Goal: Task Accomplishment & Management: Use online tool/utility

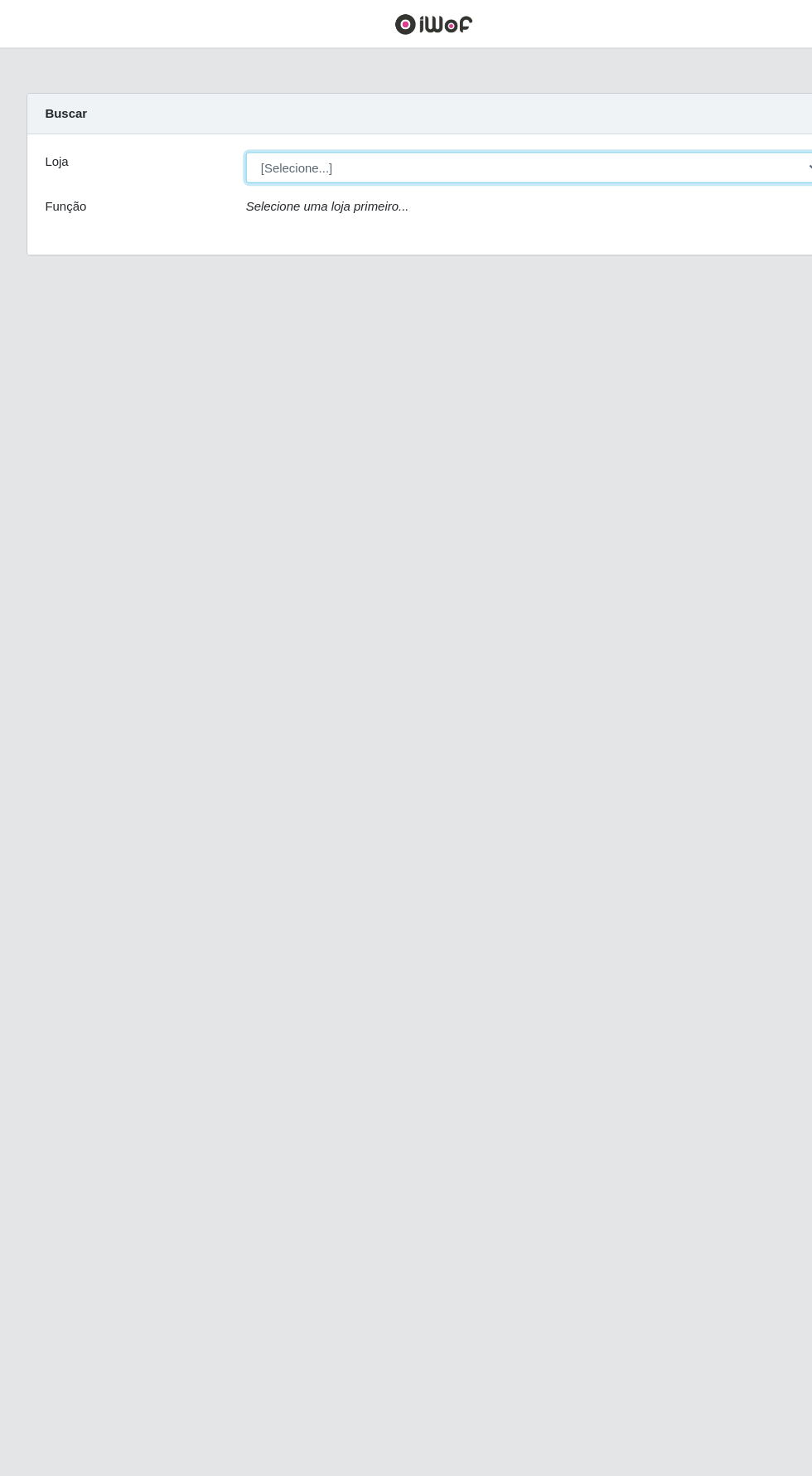
click at [616, 158] on select "[Selecione...] Supermercado Compre Bem - Itabaiana" at bounding box center [500, 158] width 539 height 29
select select "264"
click at [230, 143] on select "[Selecione...] Supermercado Compre Bem - Itabaiana" at bounding box center [500, 158] width 539 height 29
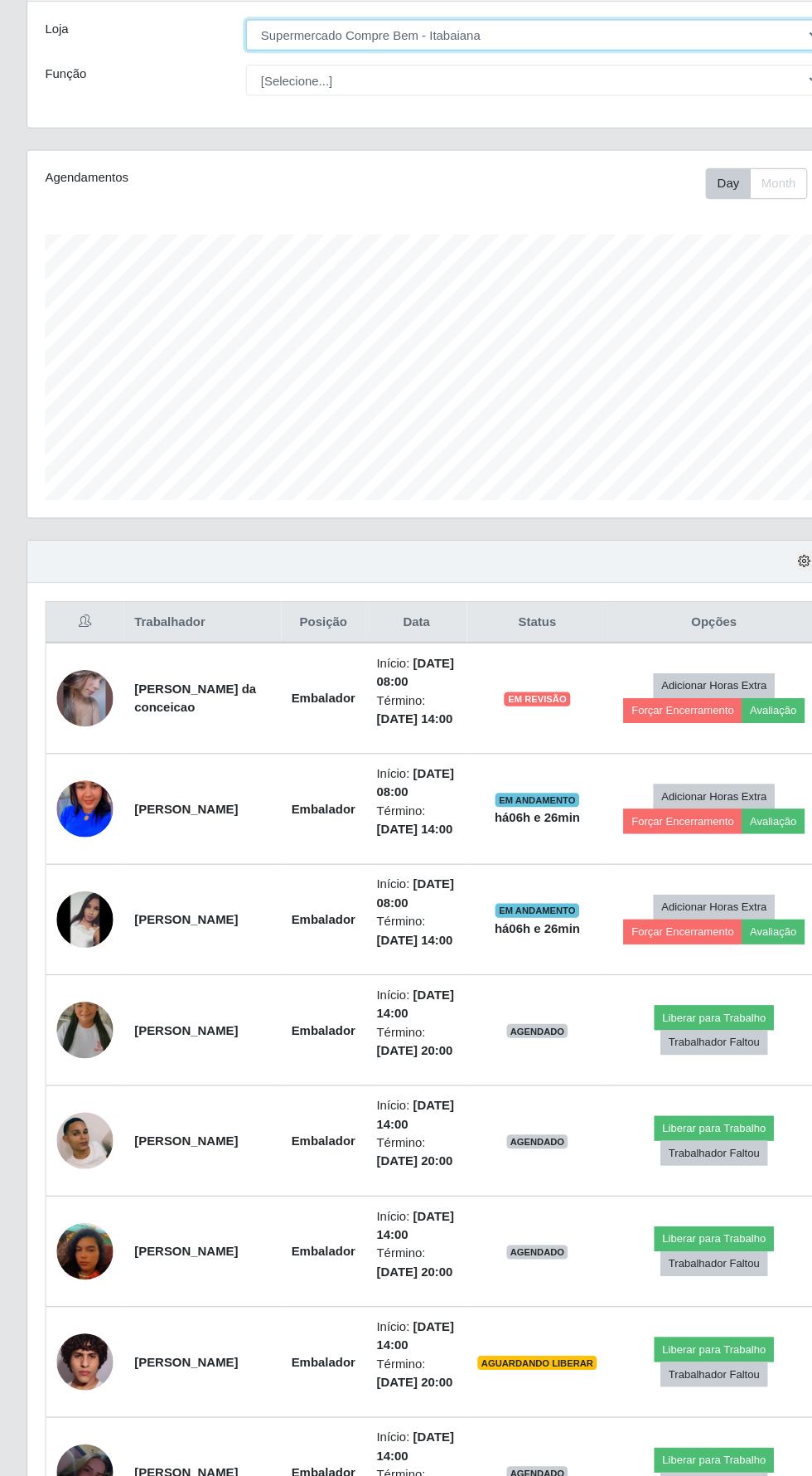
scroll to position [50, 0]
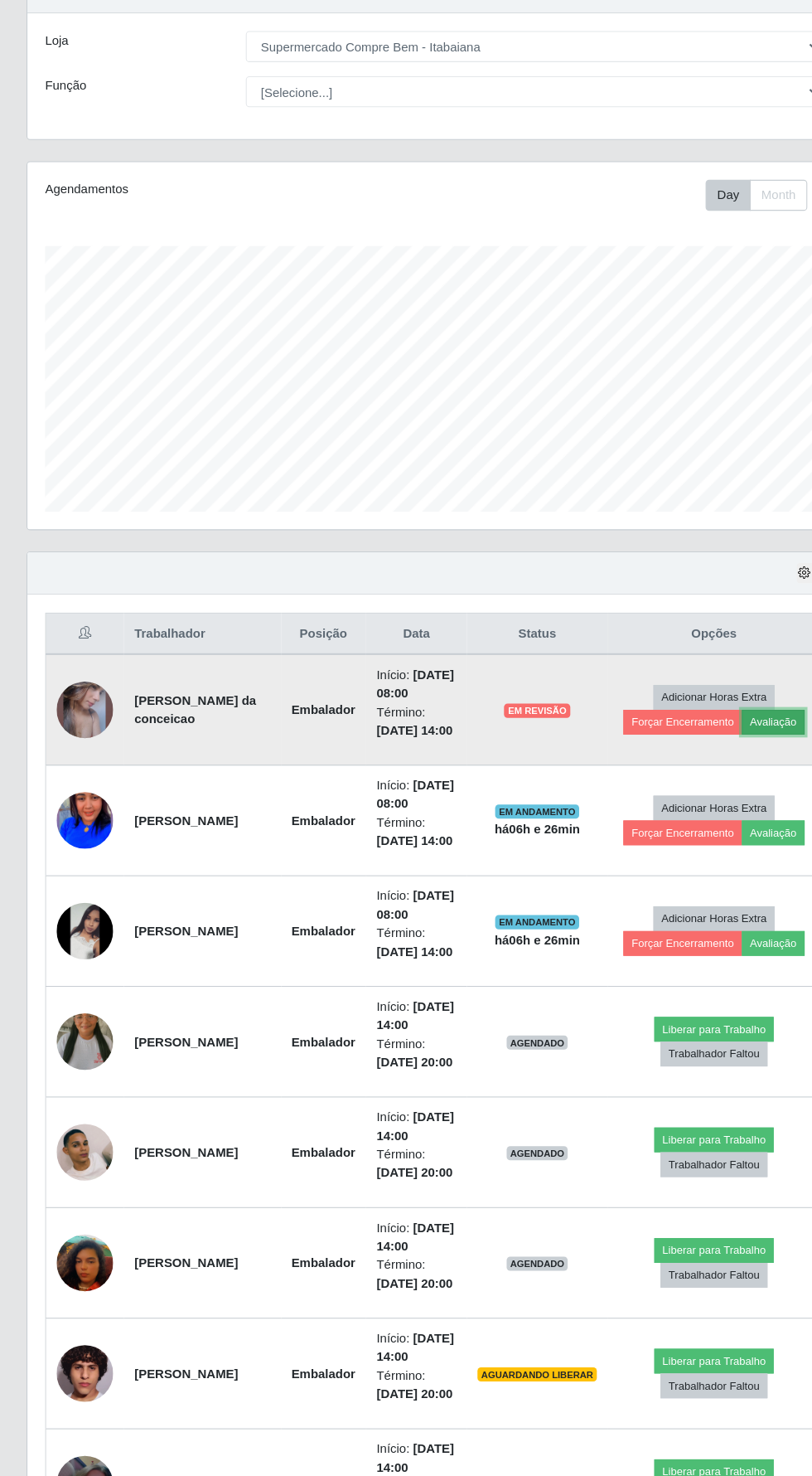
click at [723, 744] on button "Avaliação" at bounding box center [724, 740] width 59 height 23
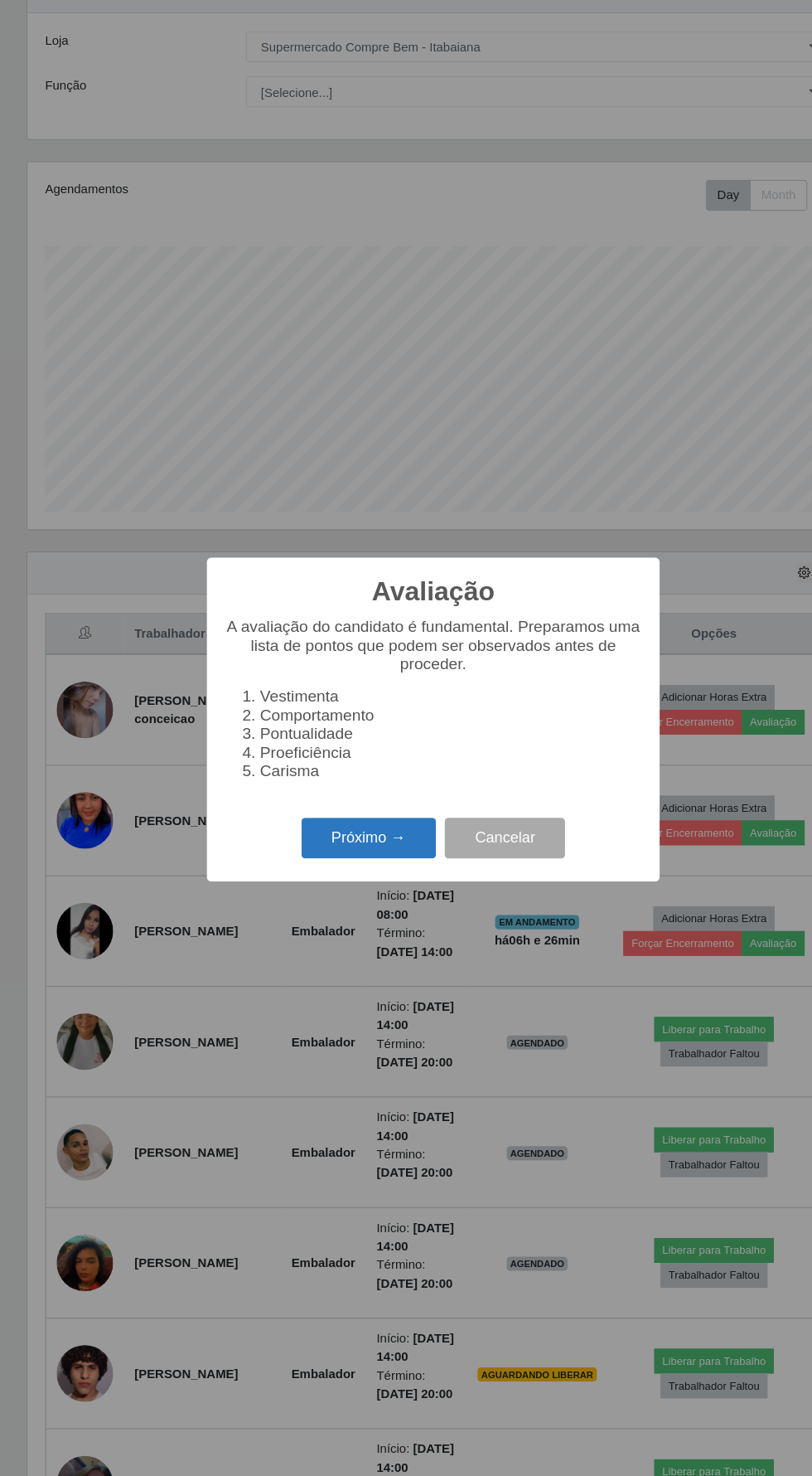
click at [342, 854] on button "Próximo →" at bounding box center [345, 849] width 126 height 39
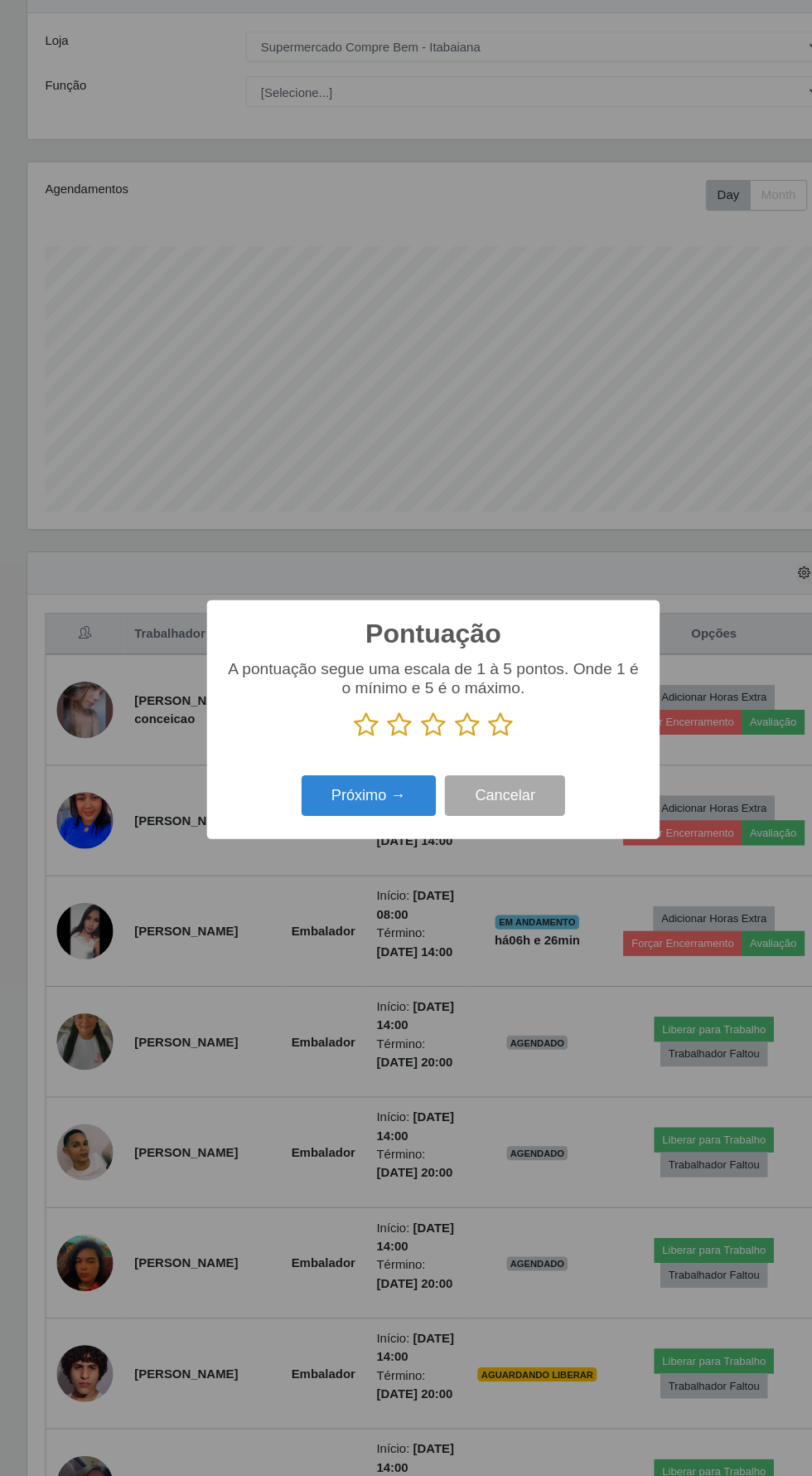
click at [439, 744] on icon at bounding box center [437, 742] width 23 height 25
click at [426, 755] on input "radio" at bounding box center [426, 755] width 0 height 0
click at [347, 815] on button "Próximo →" at bounding box center [345, 810] width 126 height 39
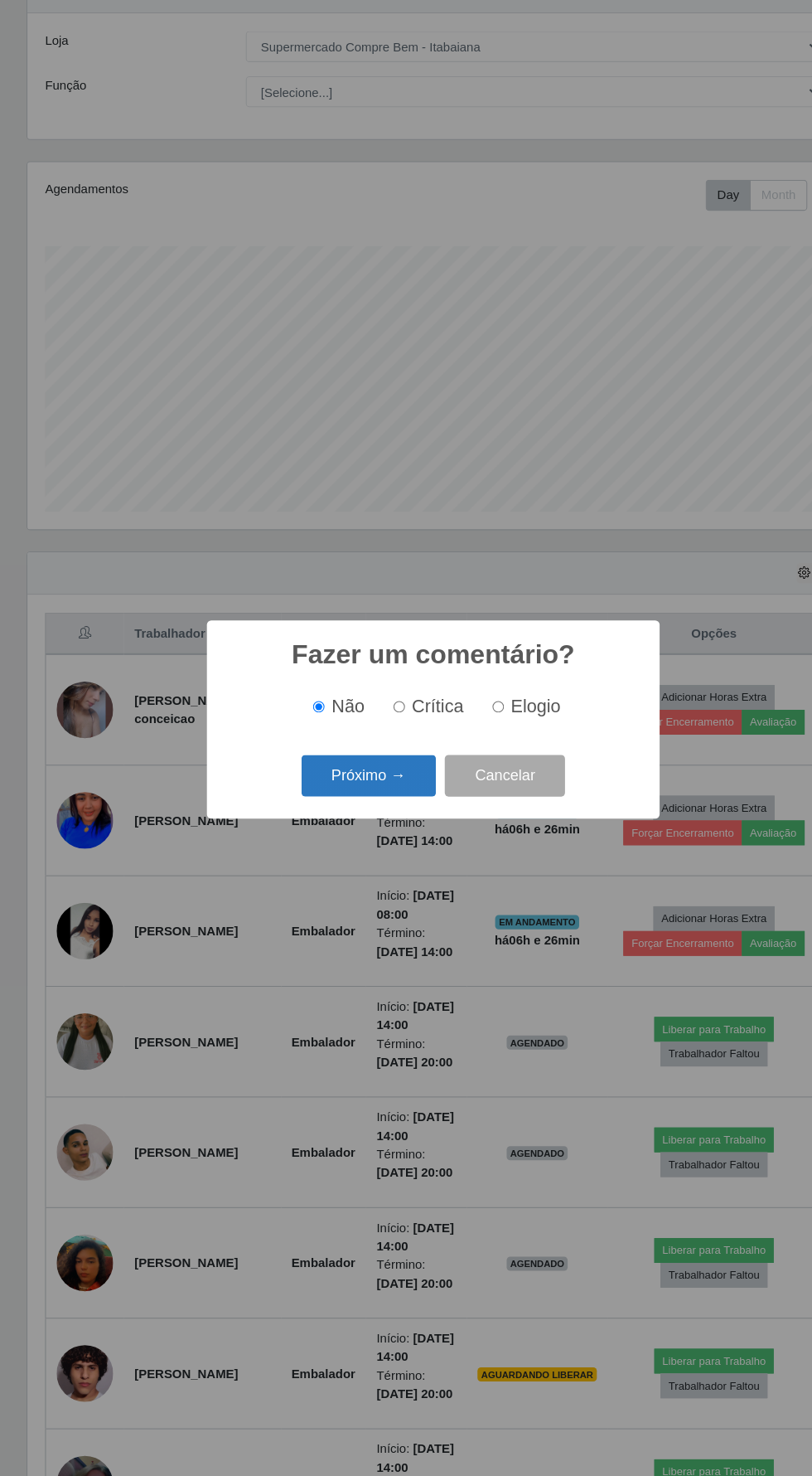
click at [364, 797] on button "Próximo →" at bounding box center [345, 791] width 126 height 39
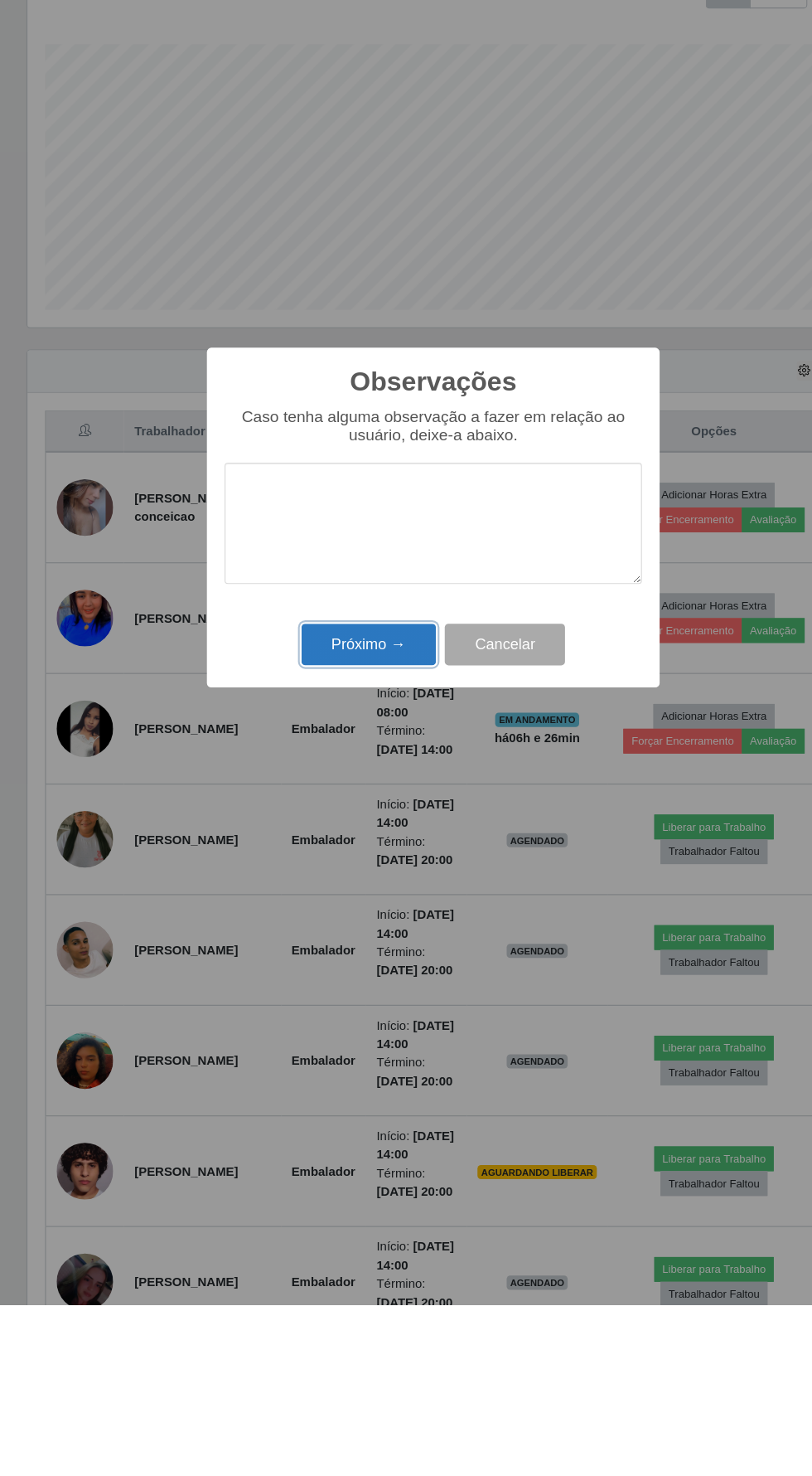
click at [371, 870] on button "Próximo →" at bounding box center [345, 857] width 126 height 39
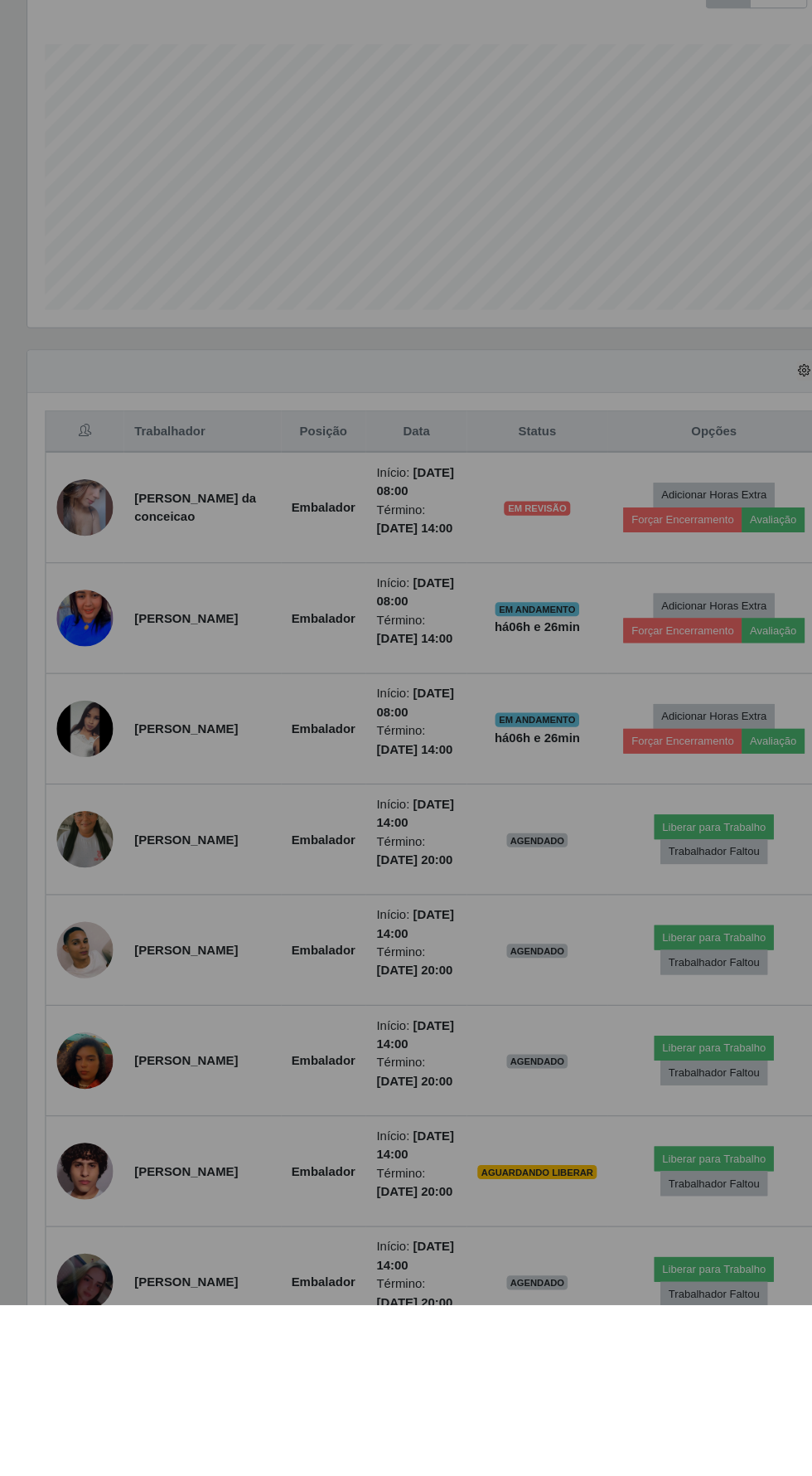
scroll to position [51, 0]
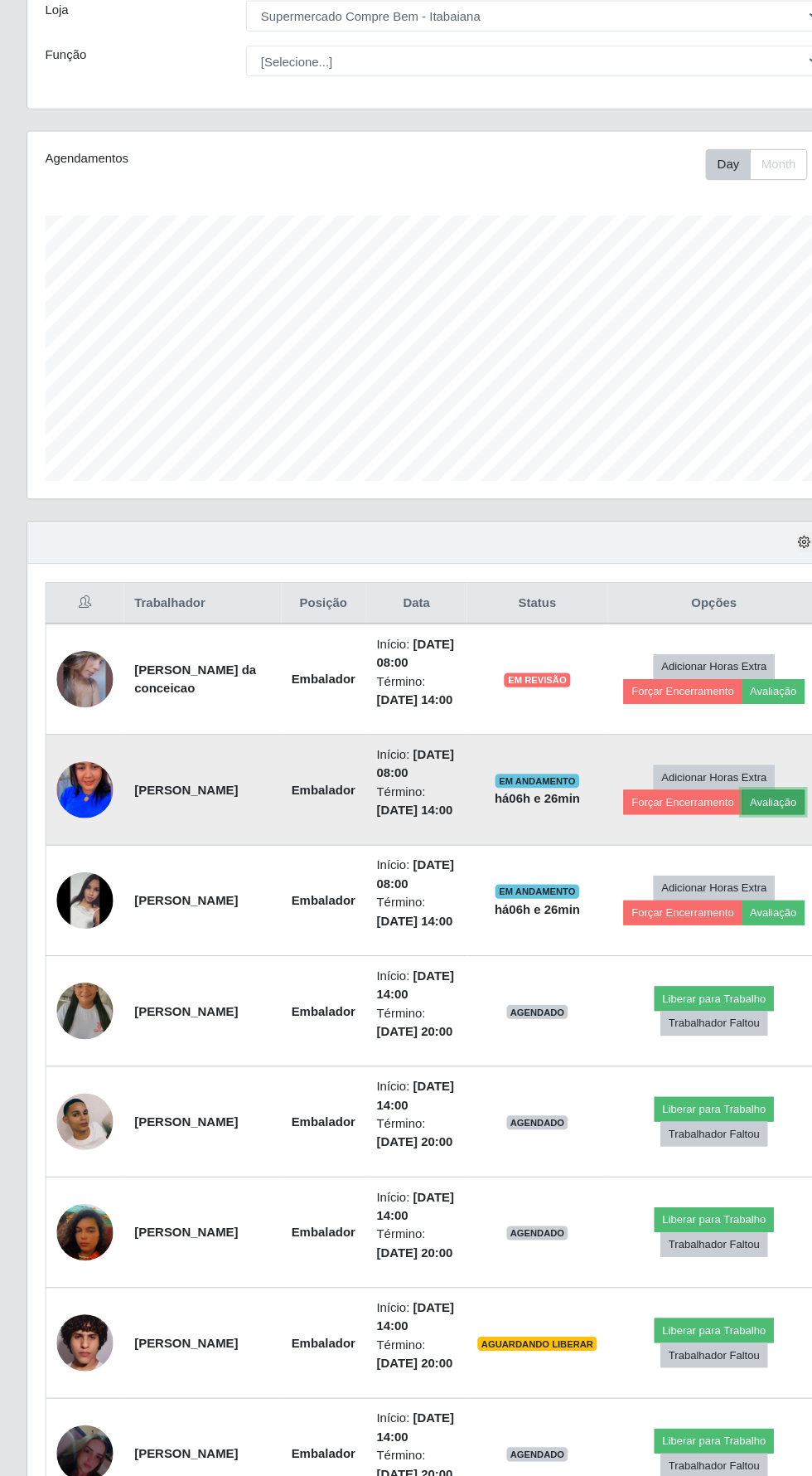
click at [726, 839] on button "Avaliação" at bounding box center [724, 842] width 59 height 23
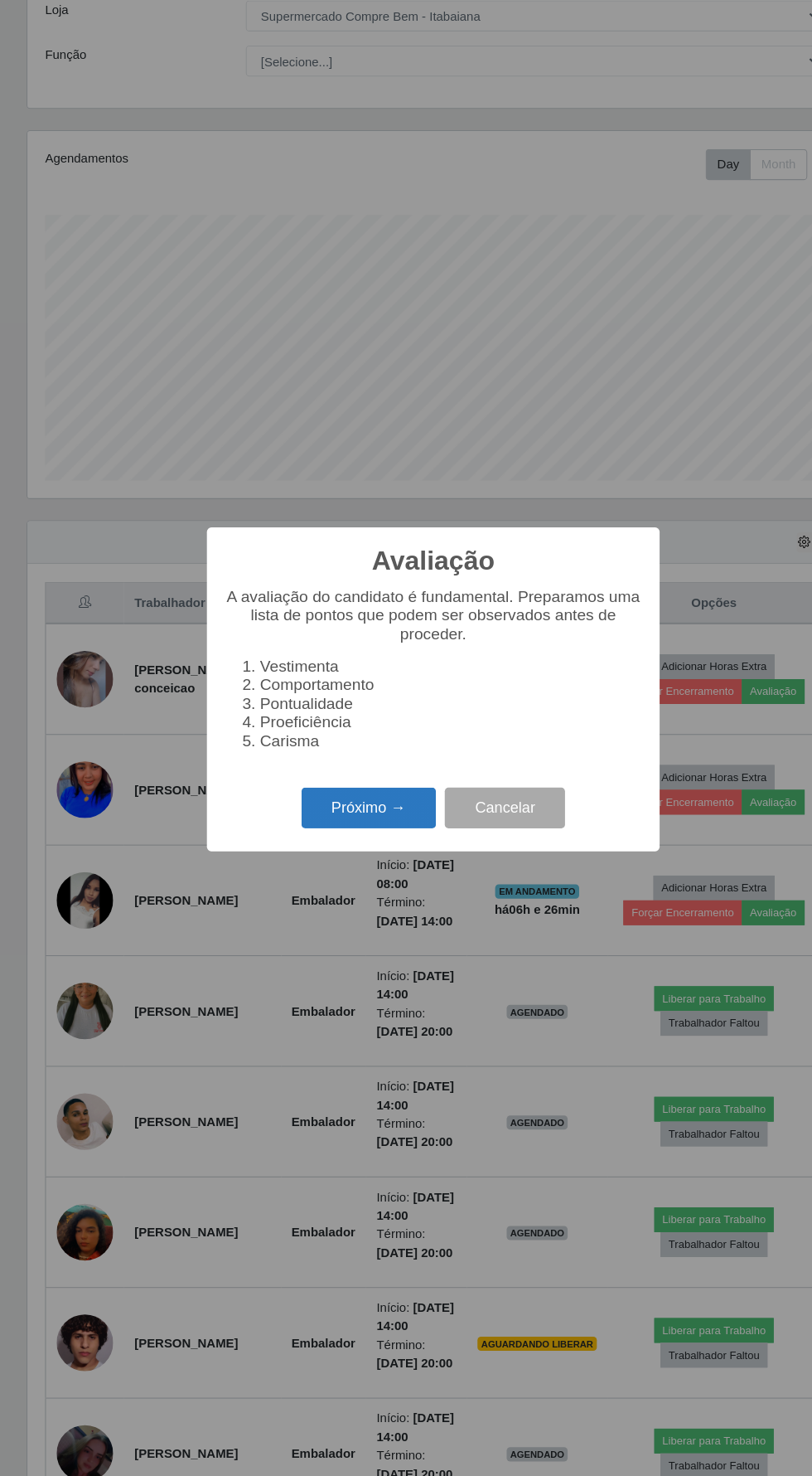
click at [342, 854] on button "Próximo →" at bounding box center [345, 849] width 126 height 39
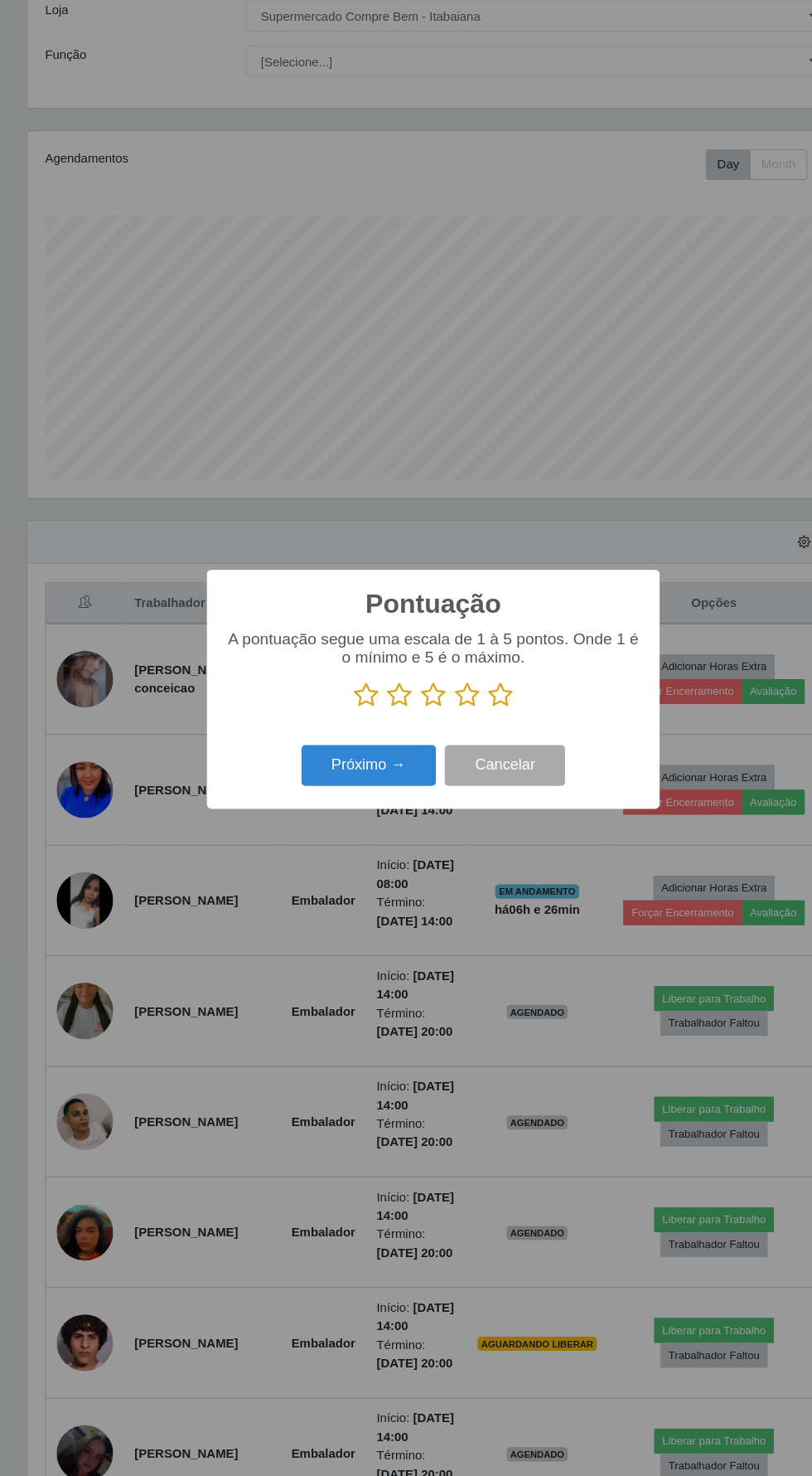
click at [458, 753] on icon at bounding box center [469, 742] width 23 height 25
click at [458, 755] on input "radio" at bounding box center [458, 755] width 0 height 0
click at [432, 736] on icon at bounding box center [437, 742] width 23 height 25
click at [426, 755] on input "radio" at bounding box center [426, 755] width 0 height 0
click at [359, 806] on button "Próximo →" at bounding box center [345, 810] width 126 height 39
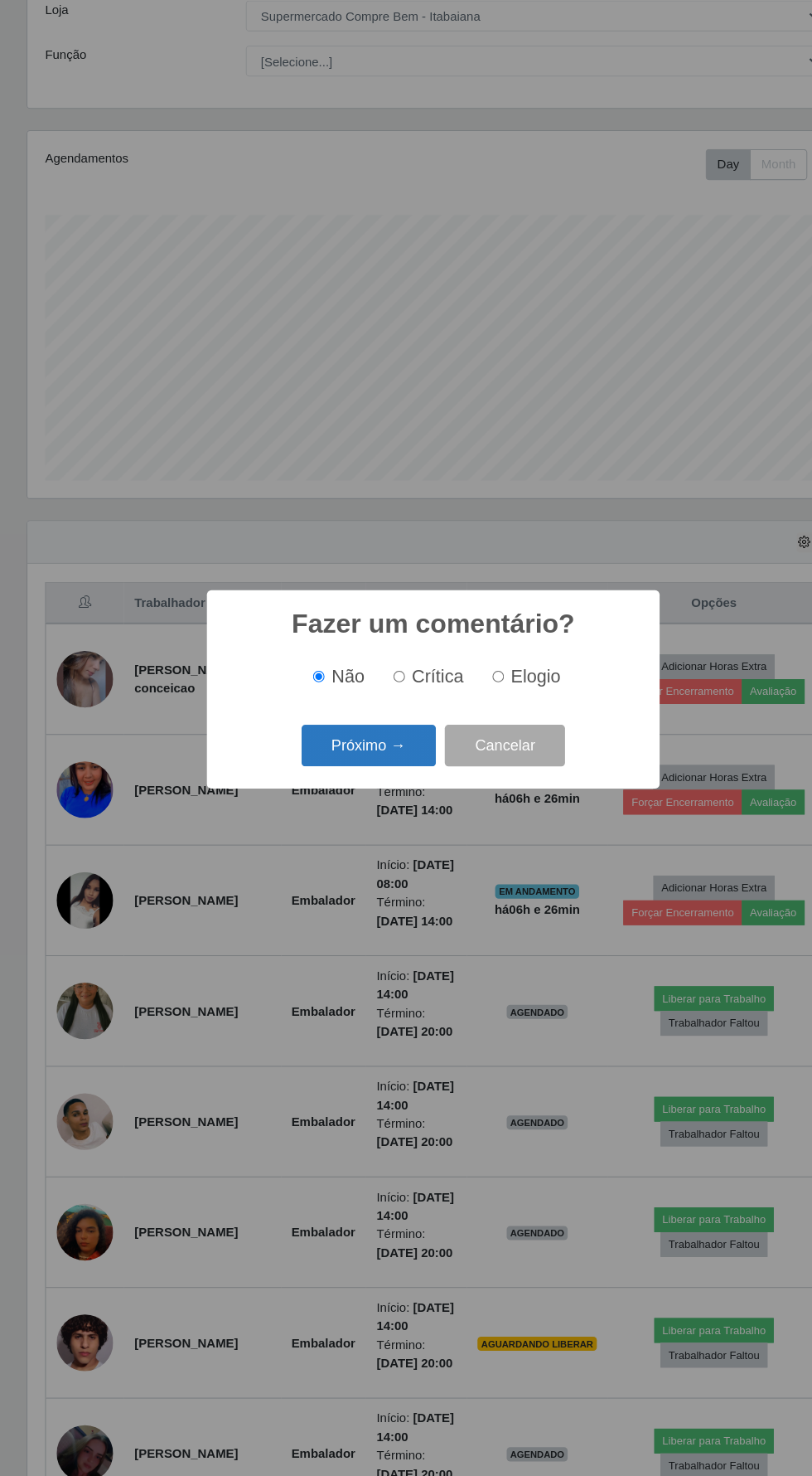
click at [374, 806] on button "Próximo →" at bounding box center [345, 791] width 126 height 39
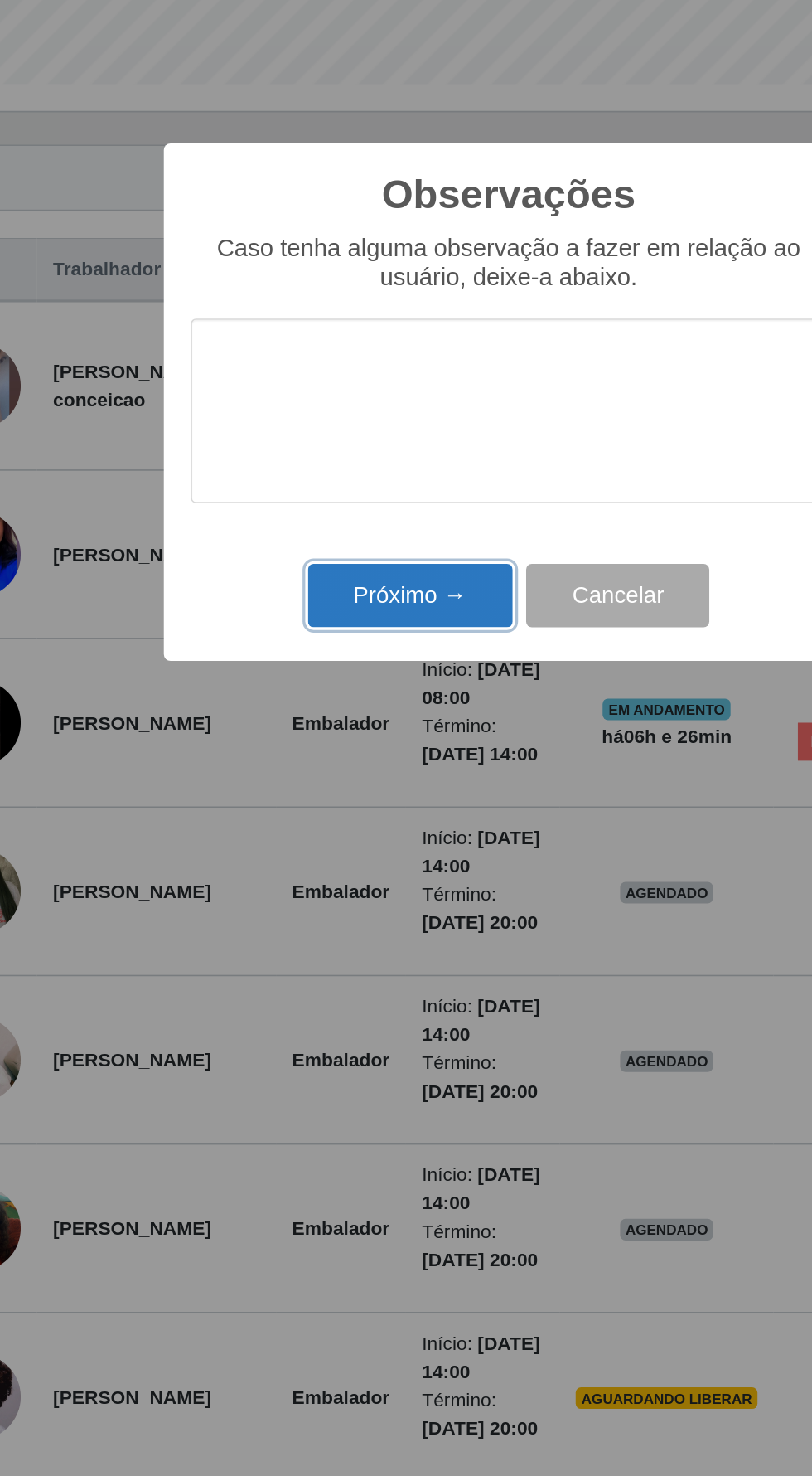
click at [361, 860] on button "Próximo →" at bounding box center [345, 857] width 126 height 39
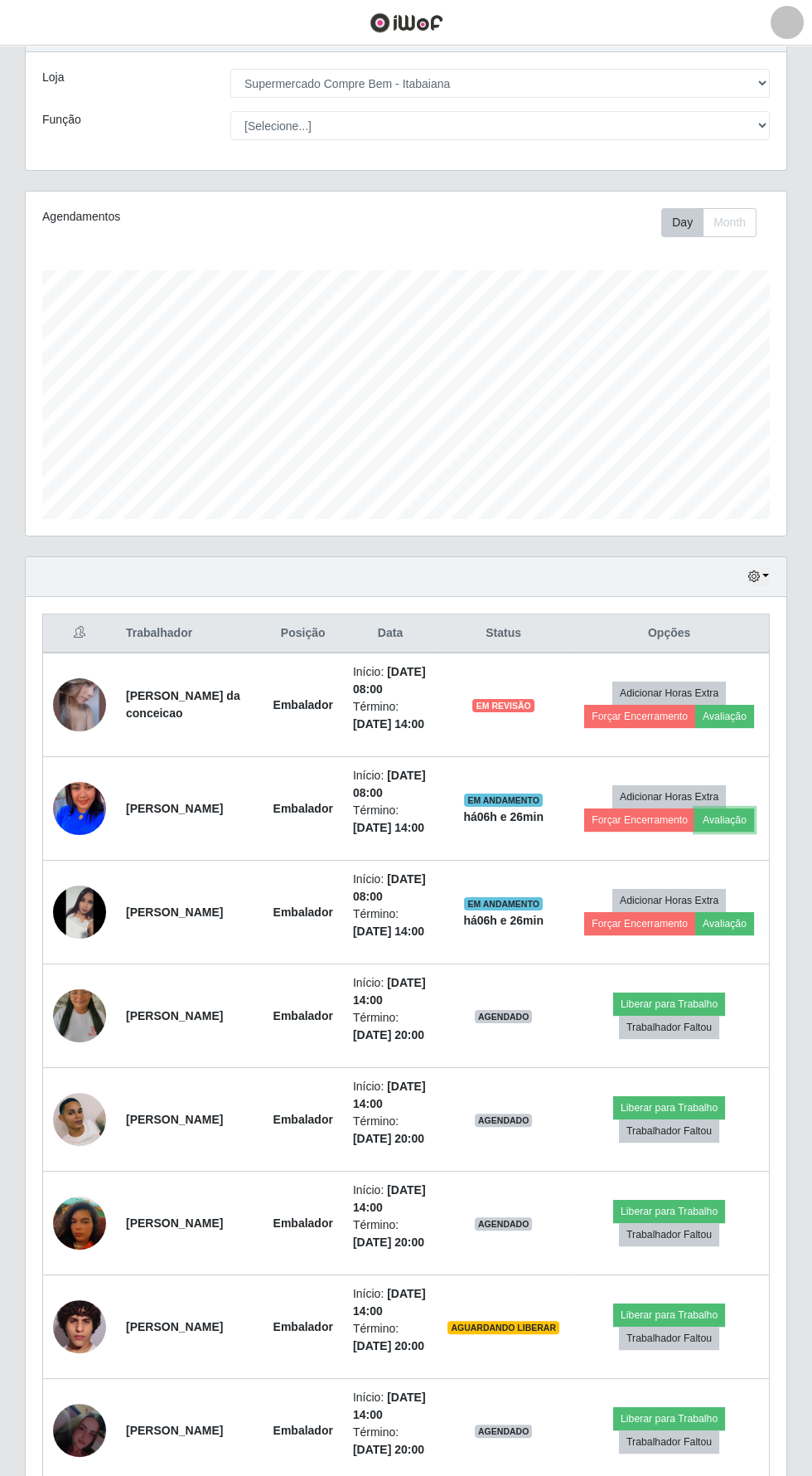
scroll to position [72, 0]
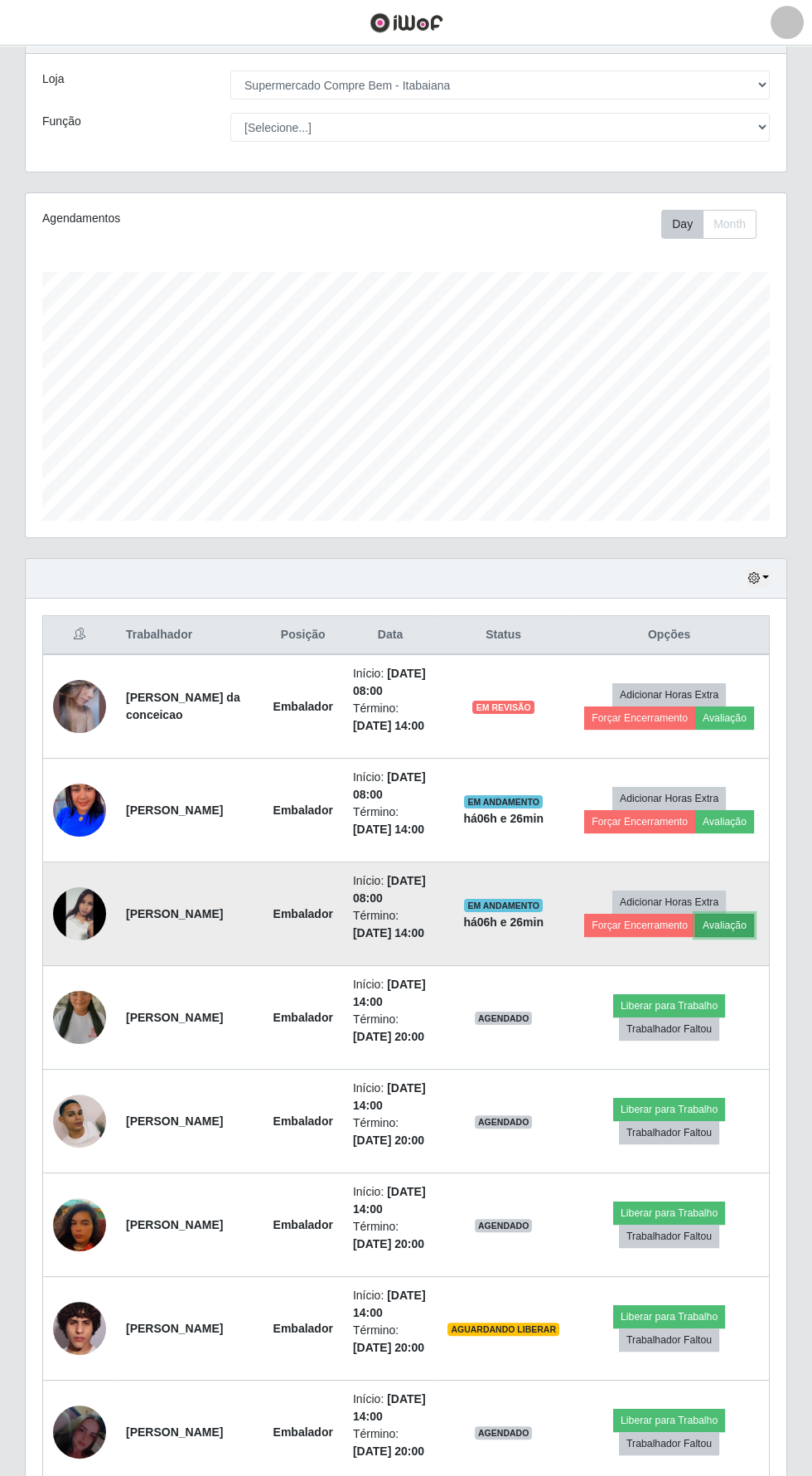
click at [734, 925] on button "Avaliação" at bounding box center [724, 925] width 59 height 23
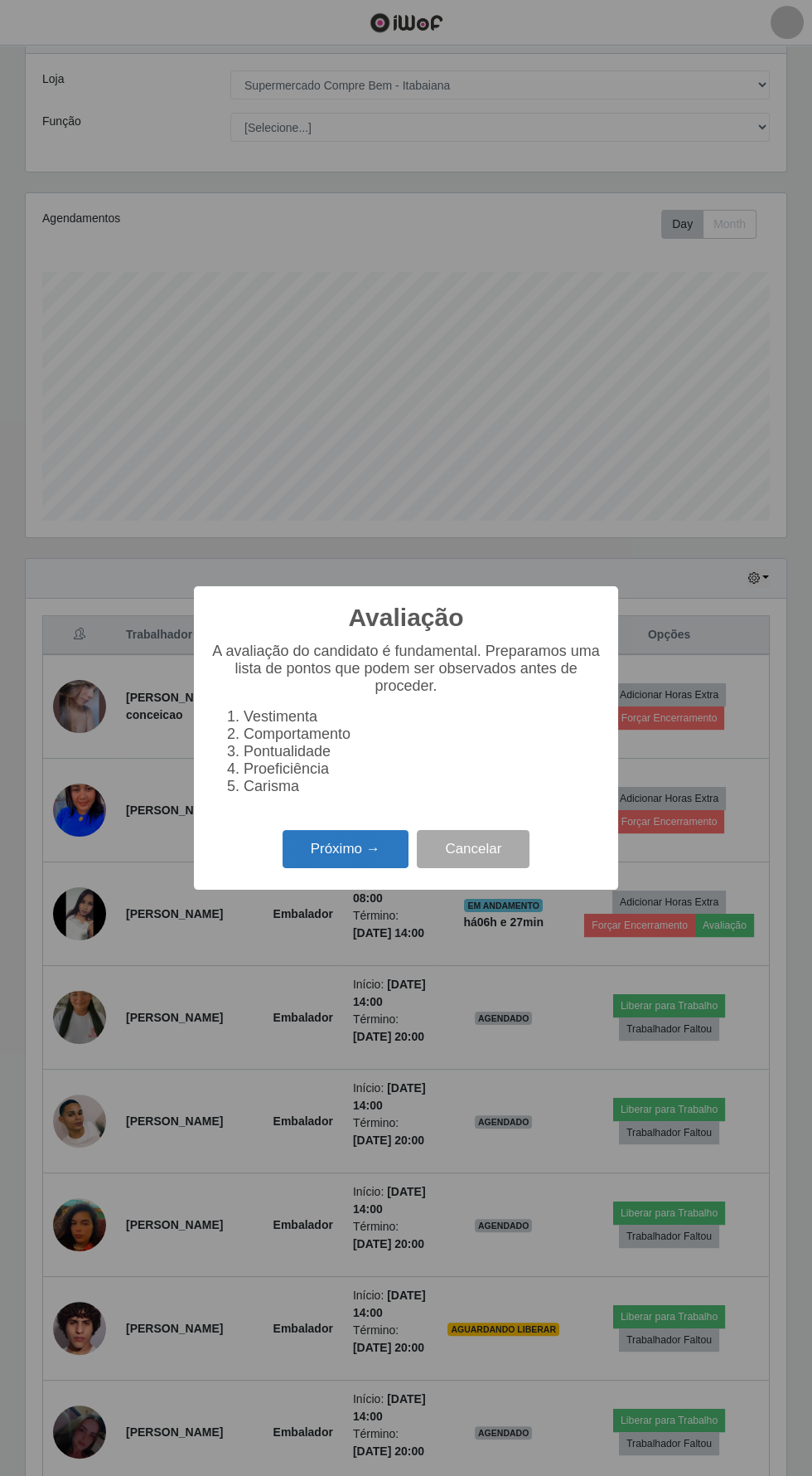
click at [345, 848] on button "Próximo →" at bounding box center [345, 849] width 126 height 39
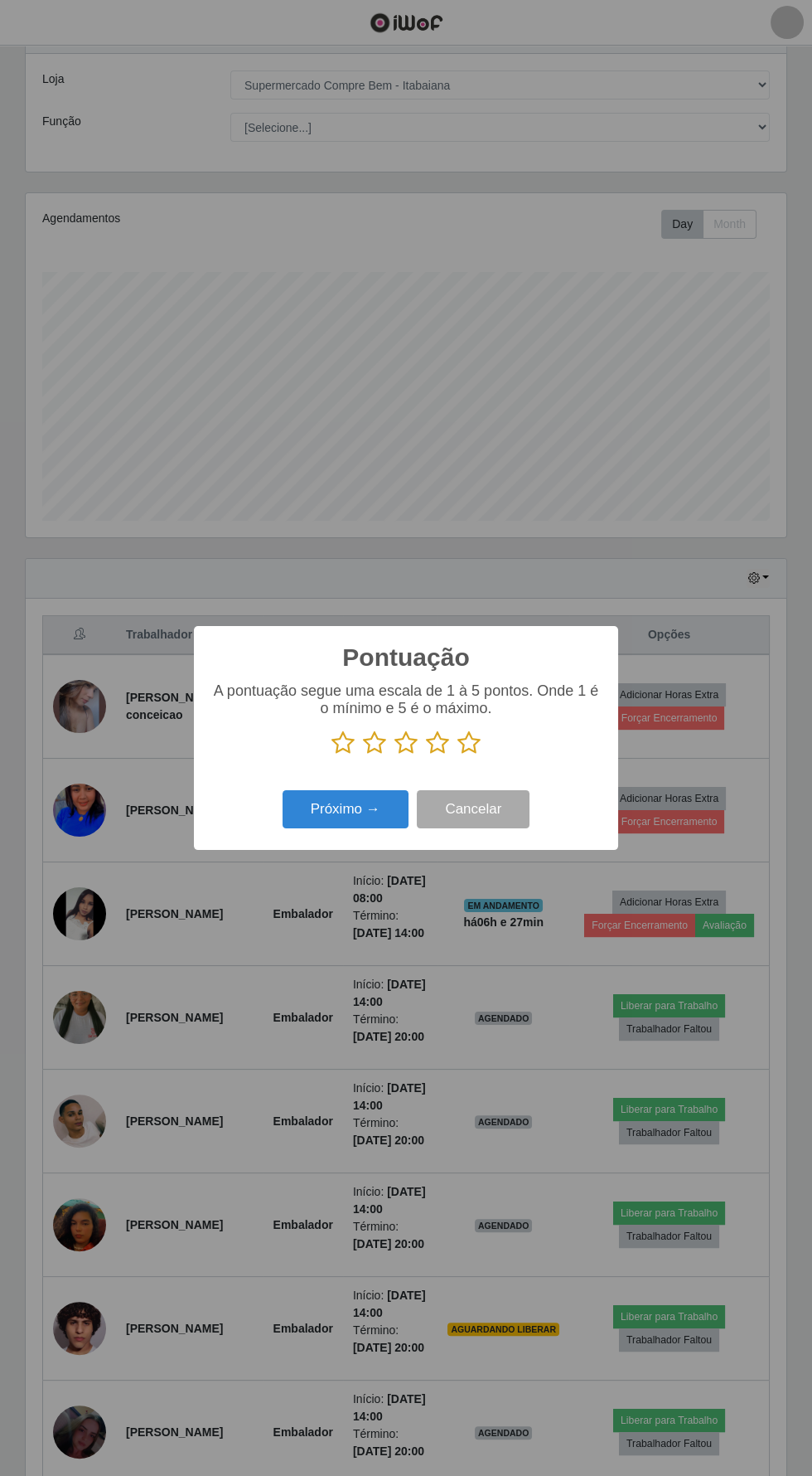
click at [468, 747] on icon at bounding box center [469, 742] width 23 height 25
click at [458, 755] on input "radio" at bounding box center [458, 755] width 0 height 0
click at [344, 809] on button "Próximo →" at bounding box center [345, 810] width 126 height 39
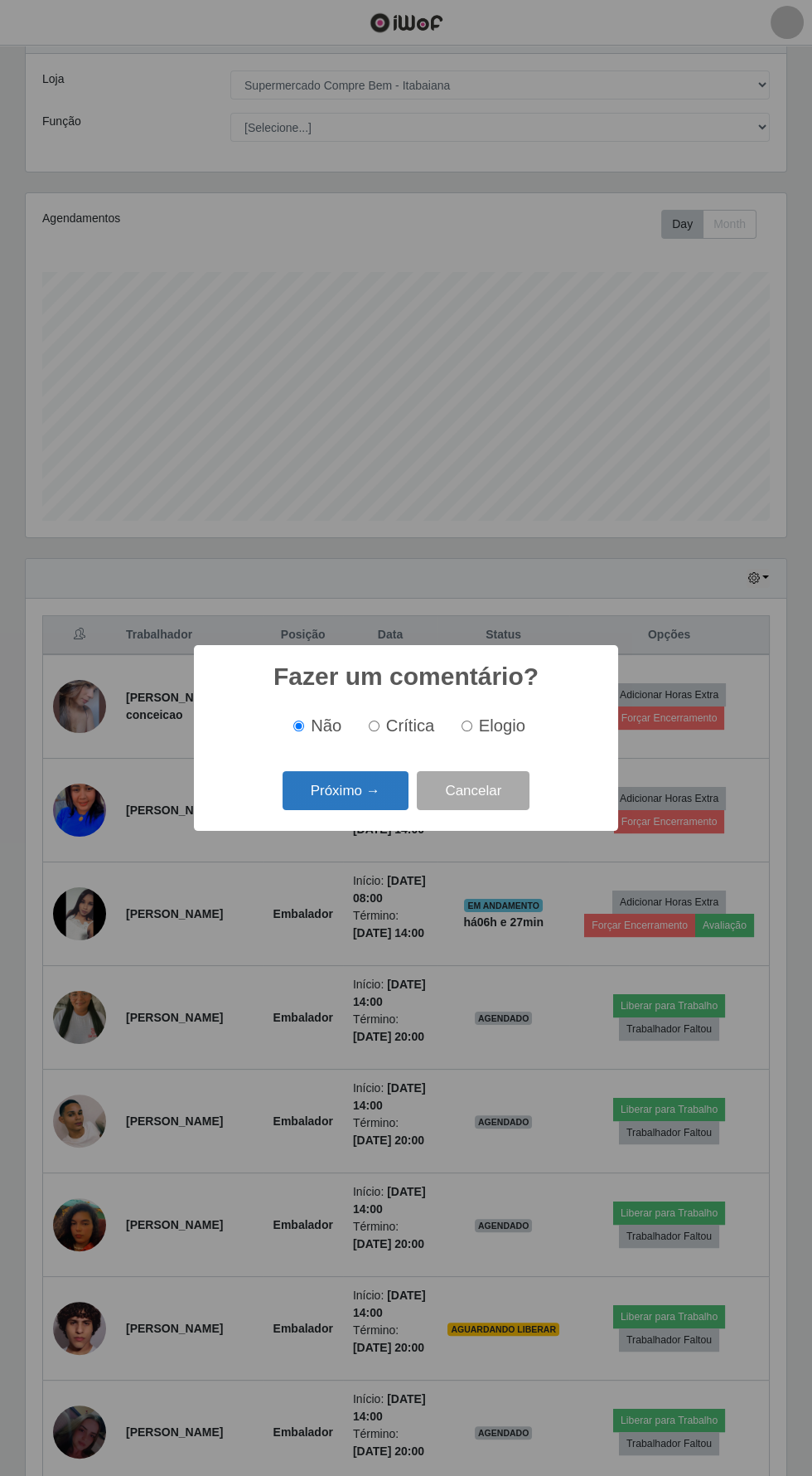
click at [364, 789] on button "Próximo →" at bounding box center [345, 791] width 126 height 39
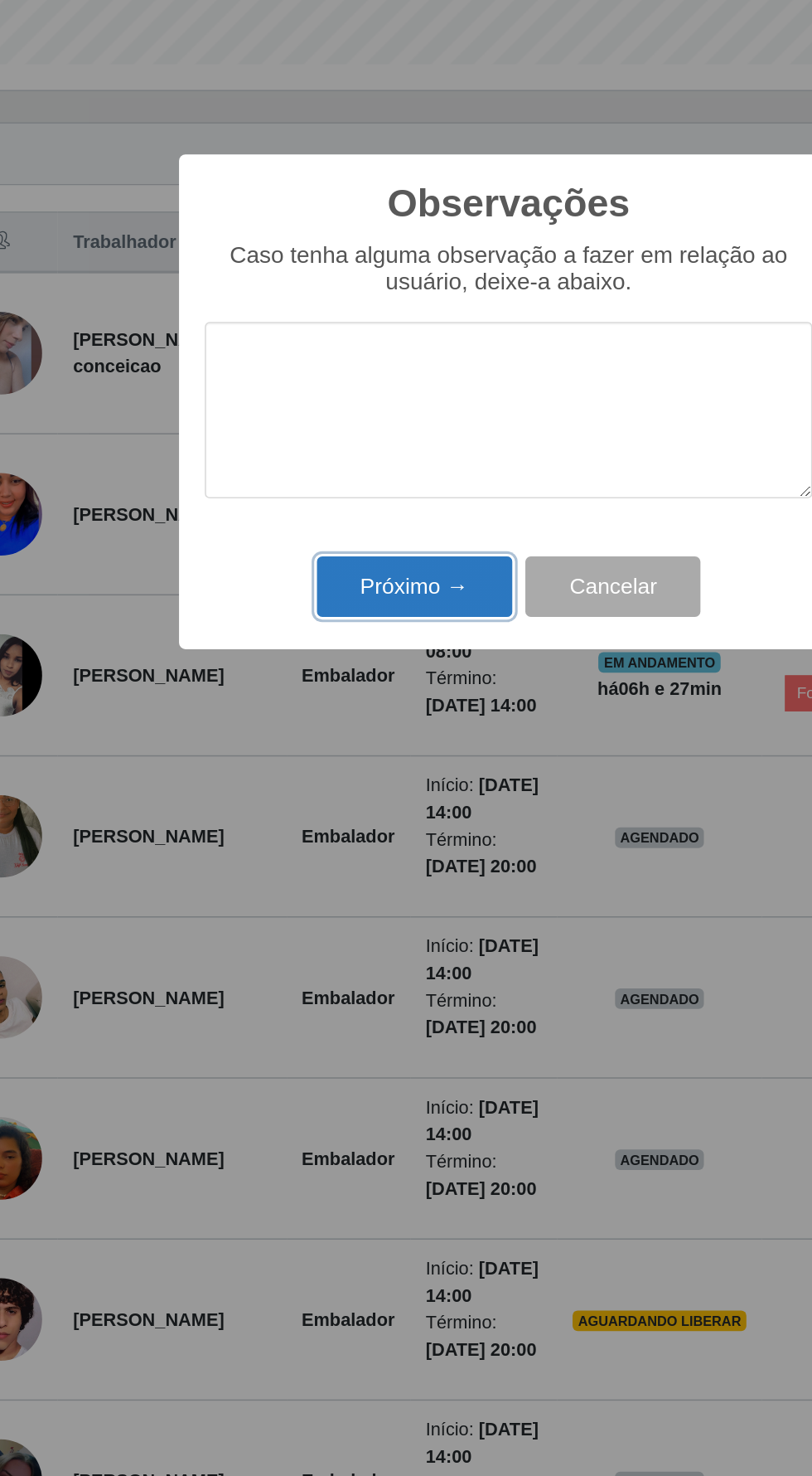
click at [365, 862] on button "Próximo →" at bounding box center [345, 857] width 126 height 39
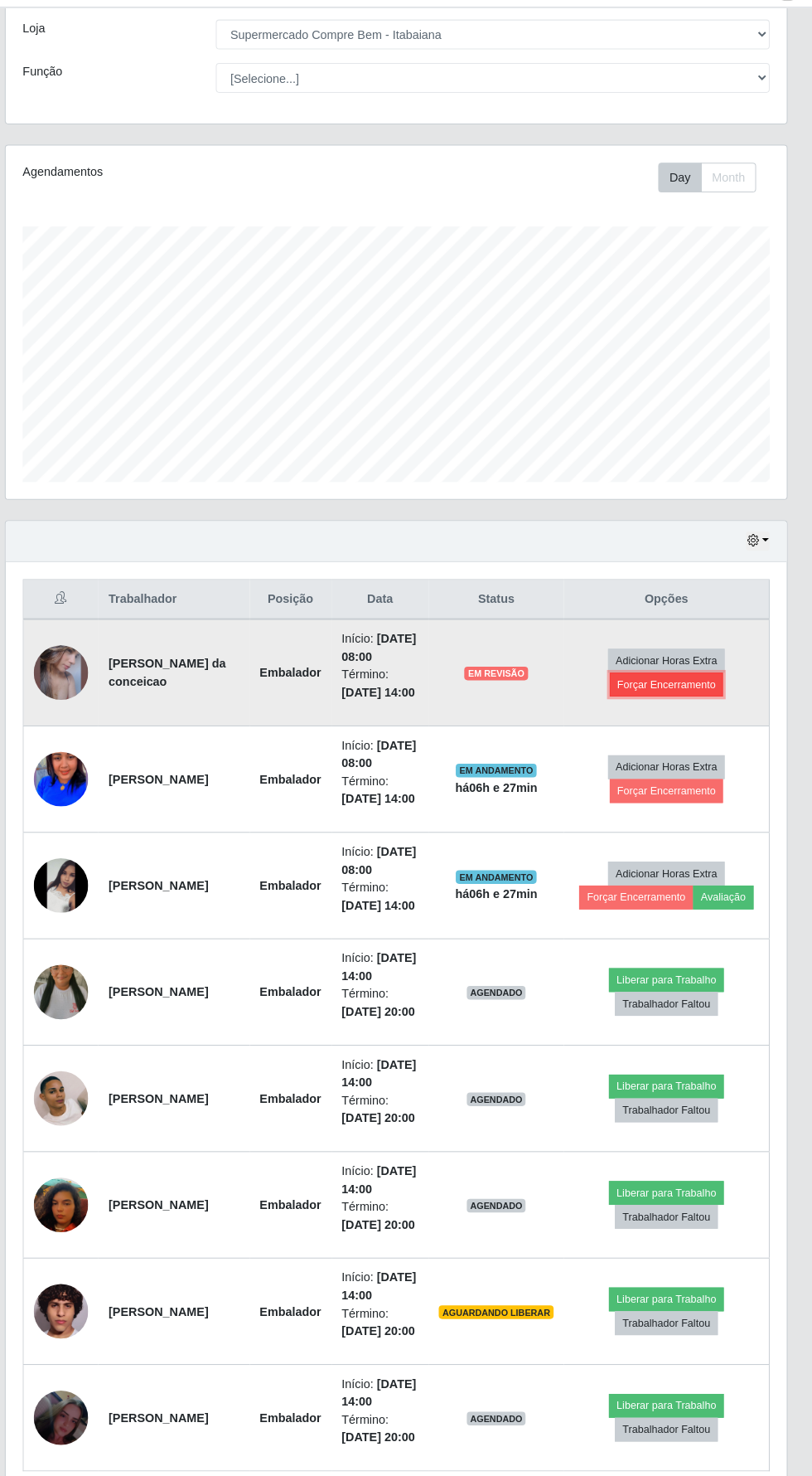
click at [690, 708] on button "Forçar Encerramento" at bounding box center [670, 705] width 111 height 23
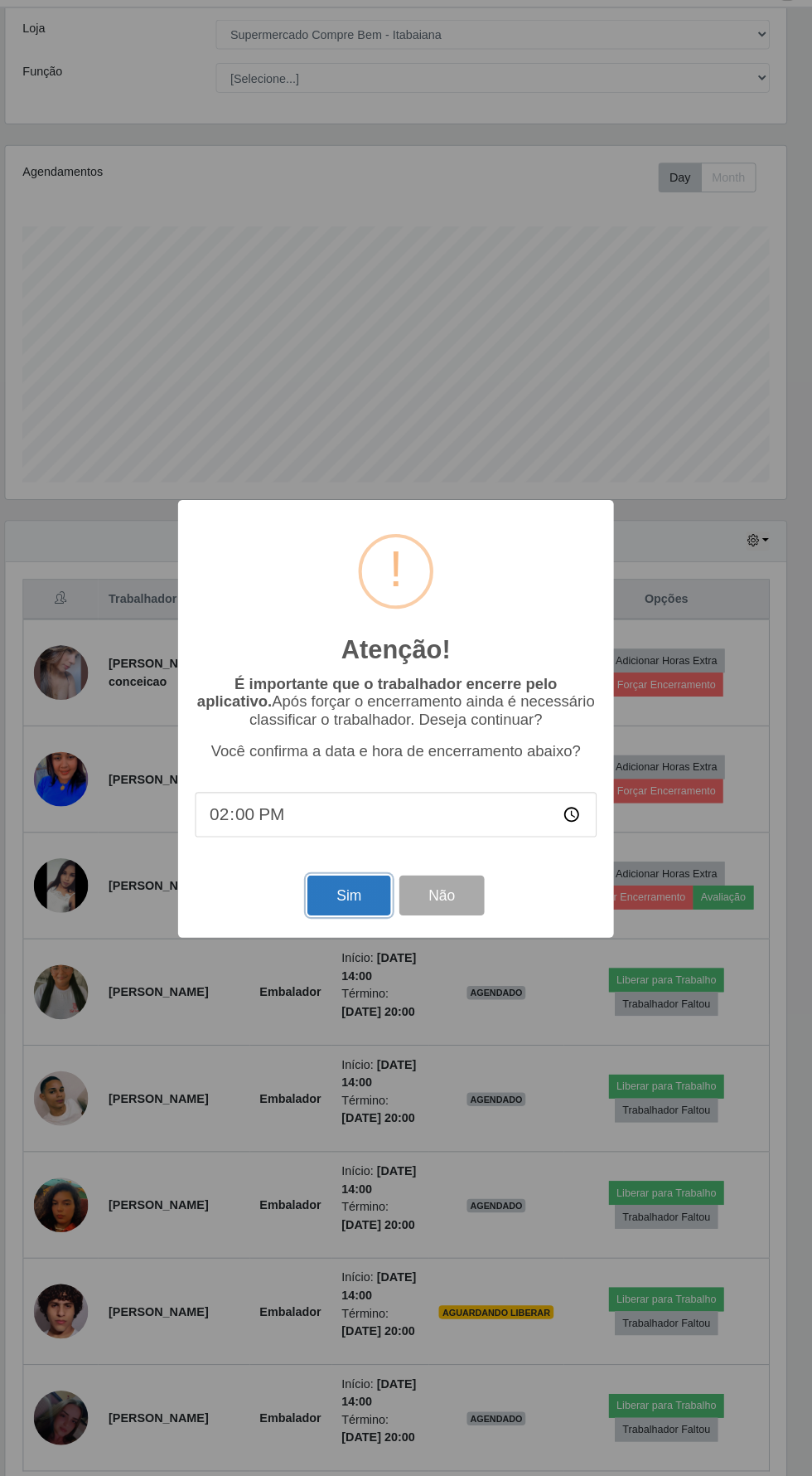
click at [360, 909] on button "Sim" at bounding box center [360, 910] width 80 height 39
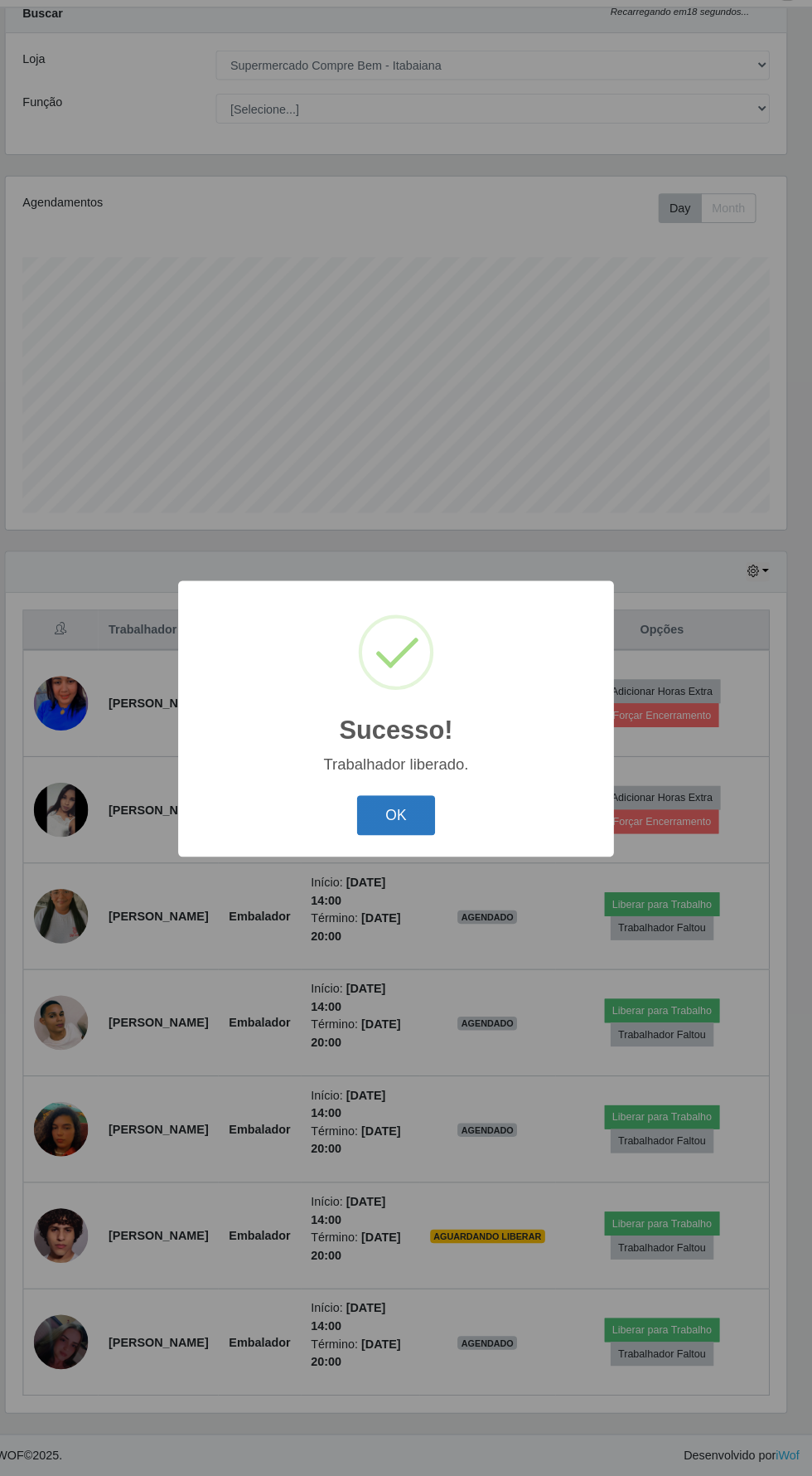
click at [431, 838] on button "OK" at bounding box center [406, 832] width 77 height 39
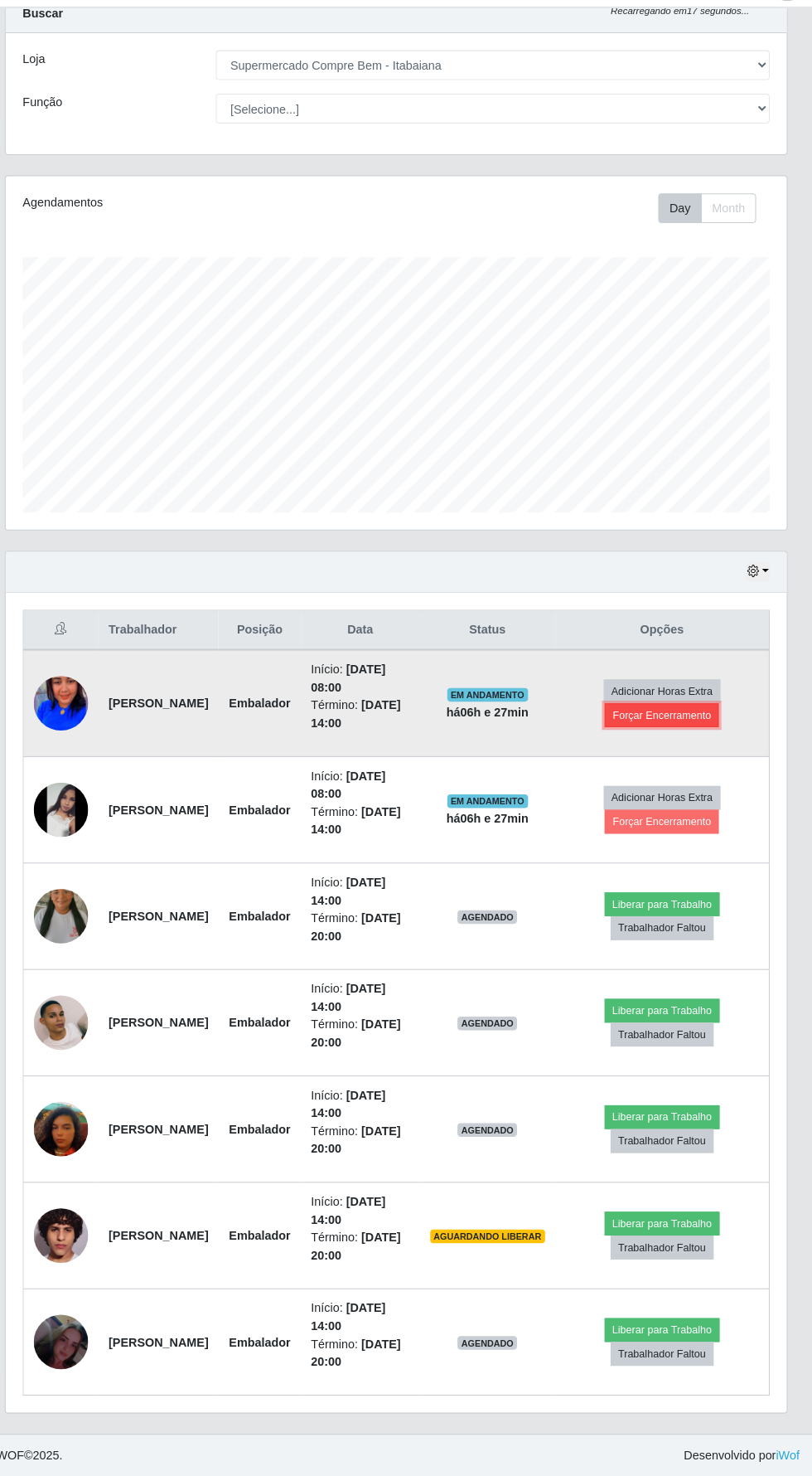
click at [695, 723] on button "Forçar Encerramento" at bounding box center [665, 734] width 111 height 23
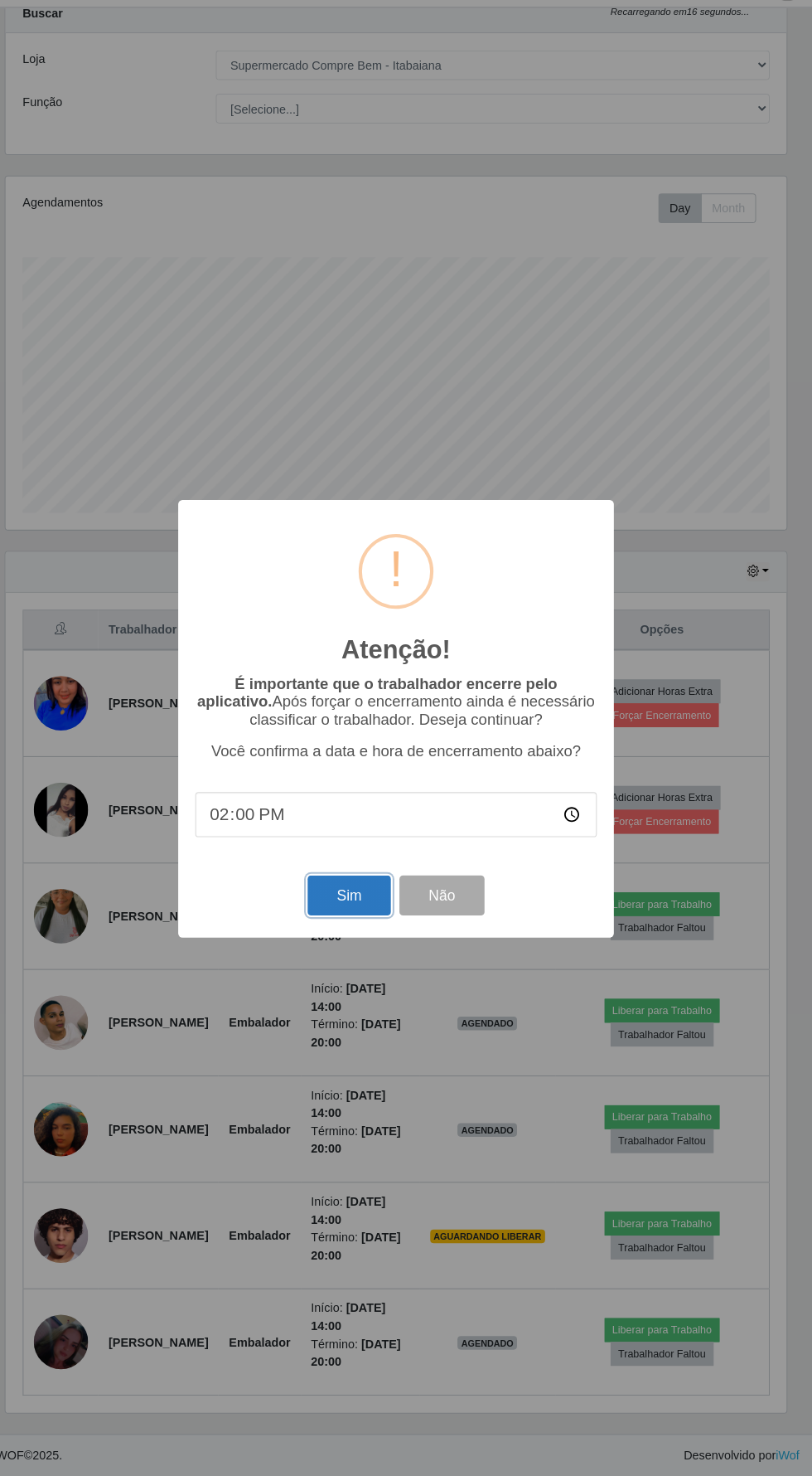
click at [360, 909] on button "Sim" at bounding box center [360, 910] width 80 height 39
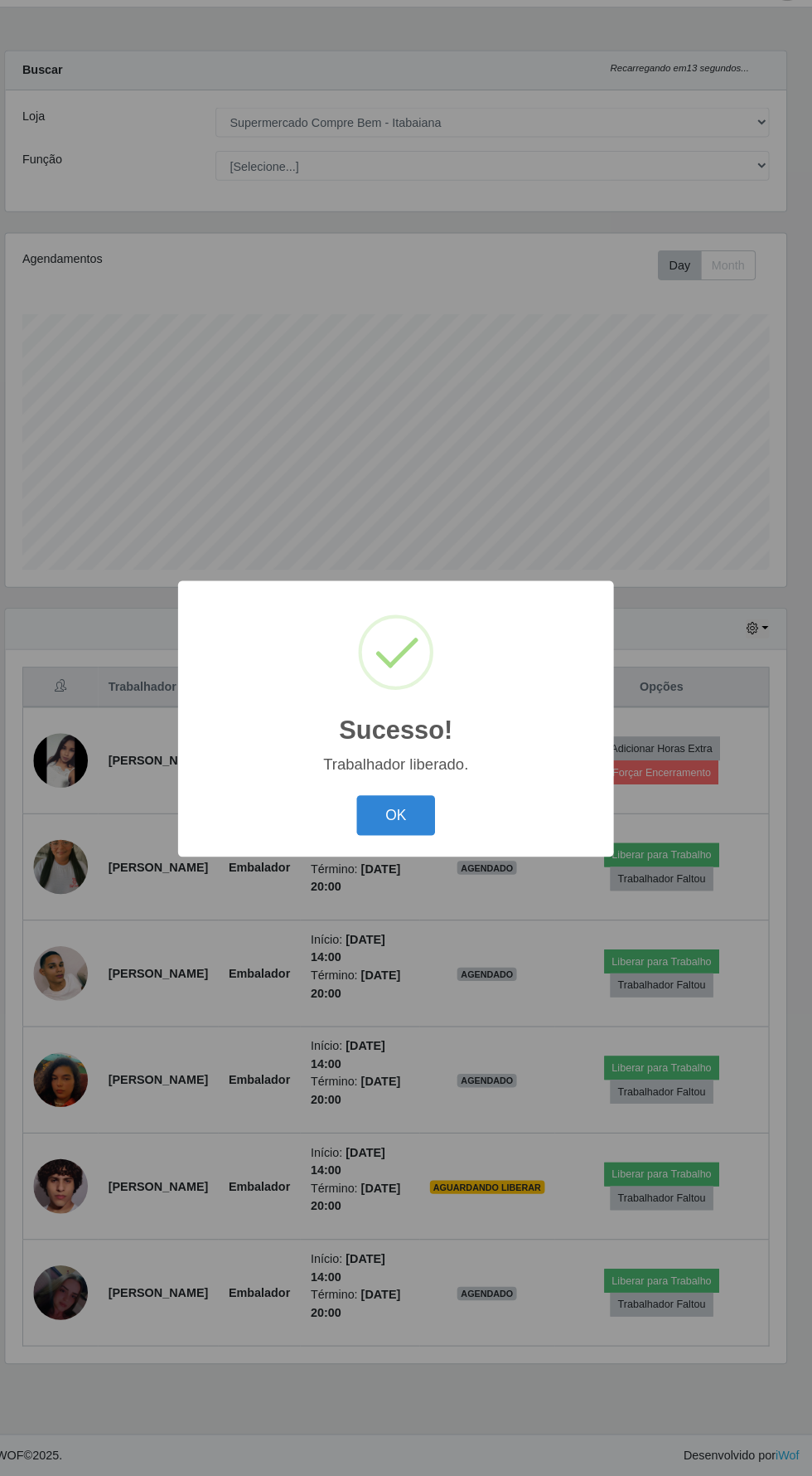
click at [694, 815] on div "Sucesso! × Trabalhador liberado. OK Cancel" at bounding box center [406, 738] width 812 height 1476
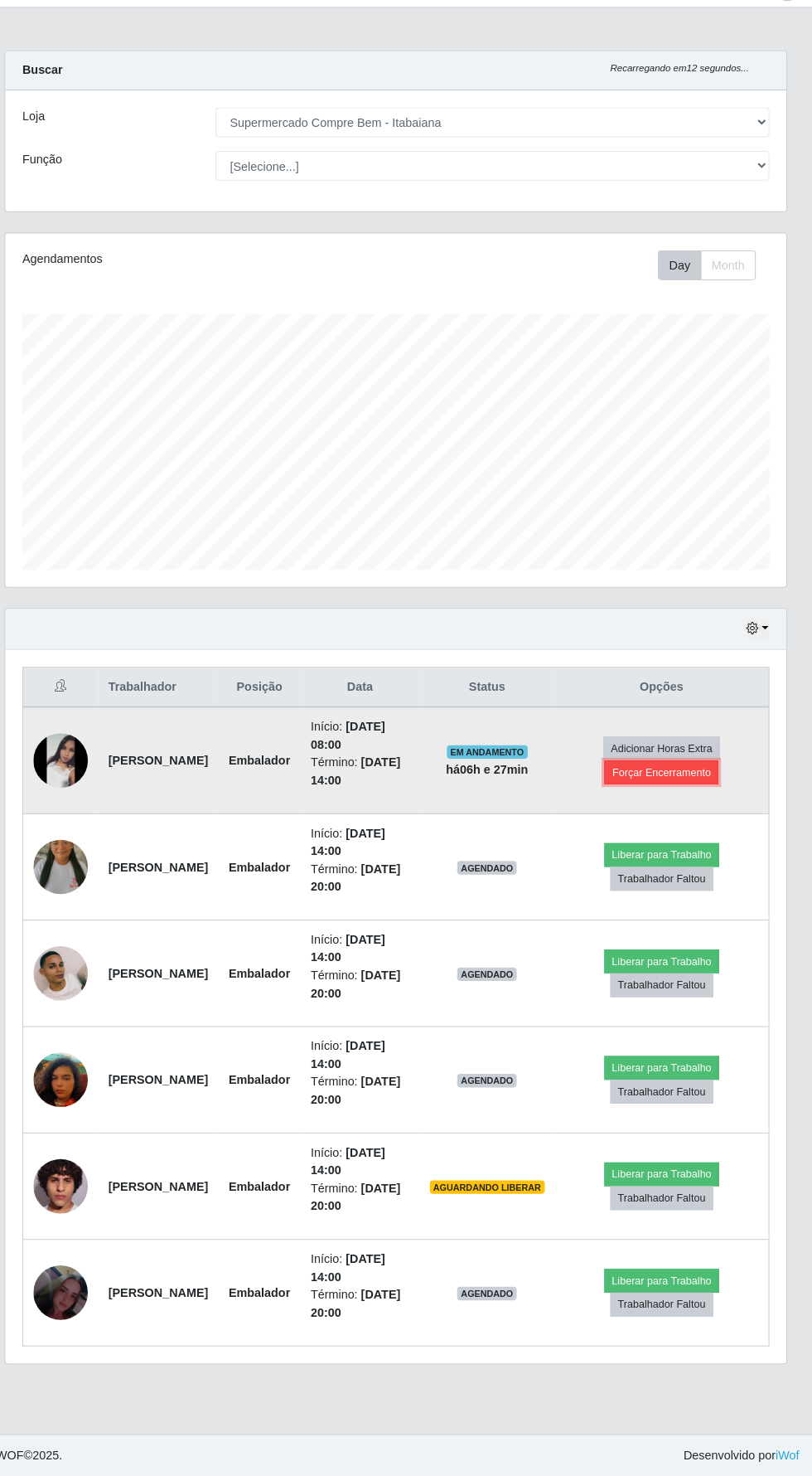
click at [706, 778] on button "Forçar Encerramento" at bounding box center [665, 789] width 111 height 23
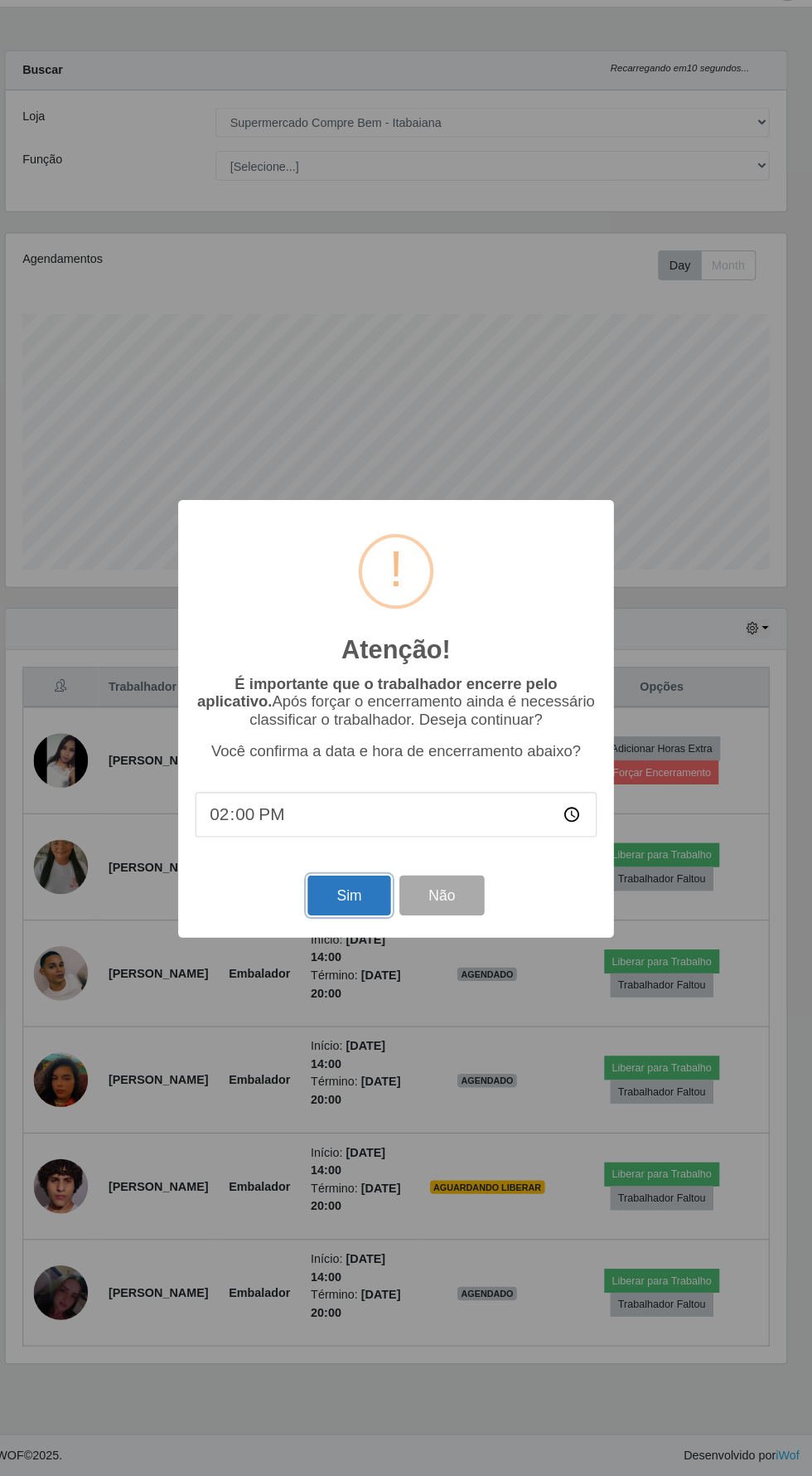
click at [359, 929] on button "Sim" at bounding box center [360, 910] width 80 height 39
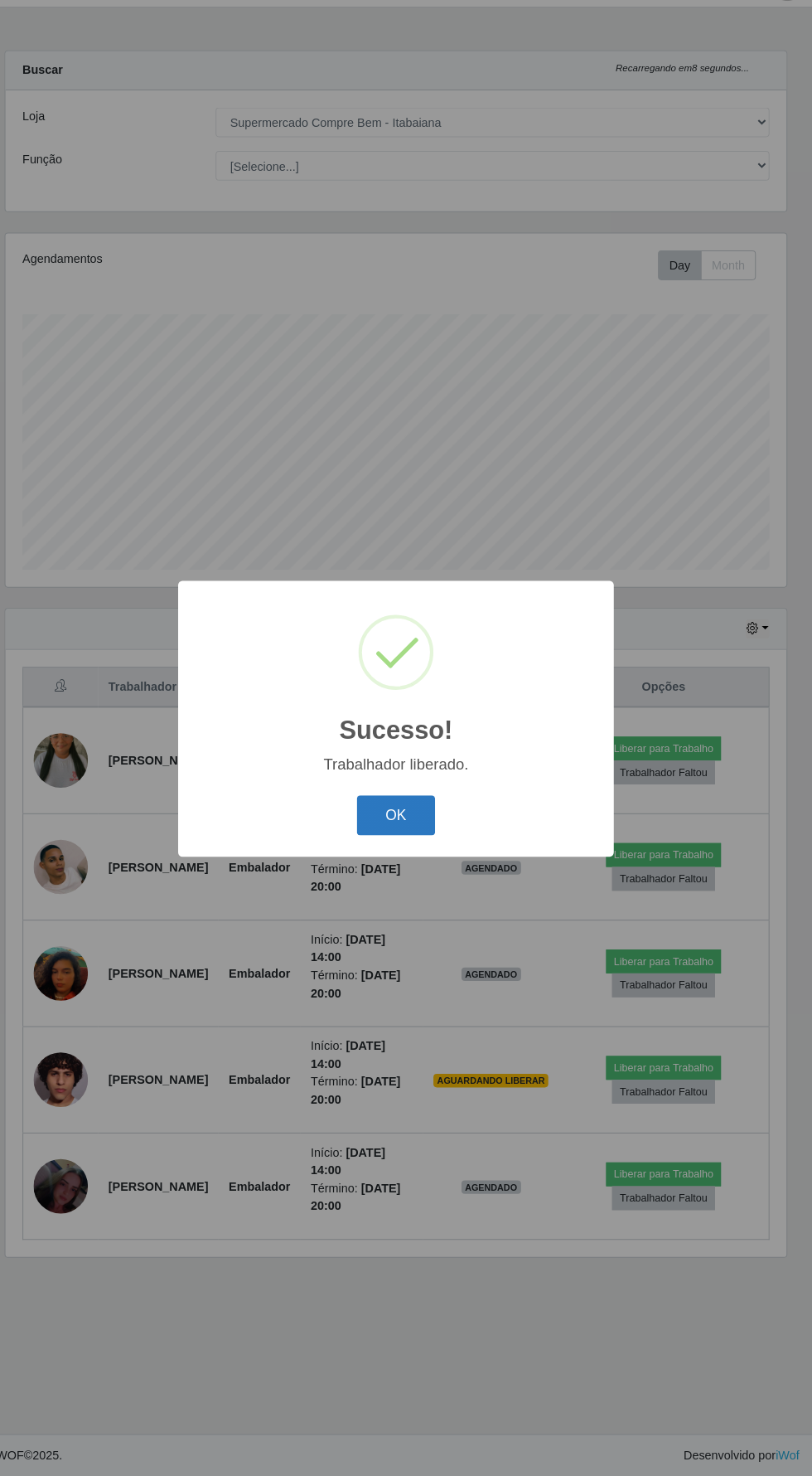
click at [412, 836] on button "OK" at bounding box center [406, 832] width 77 height 39
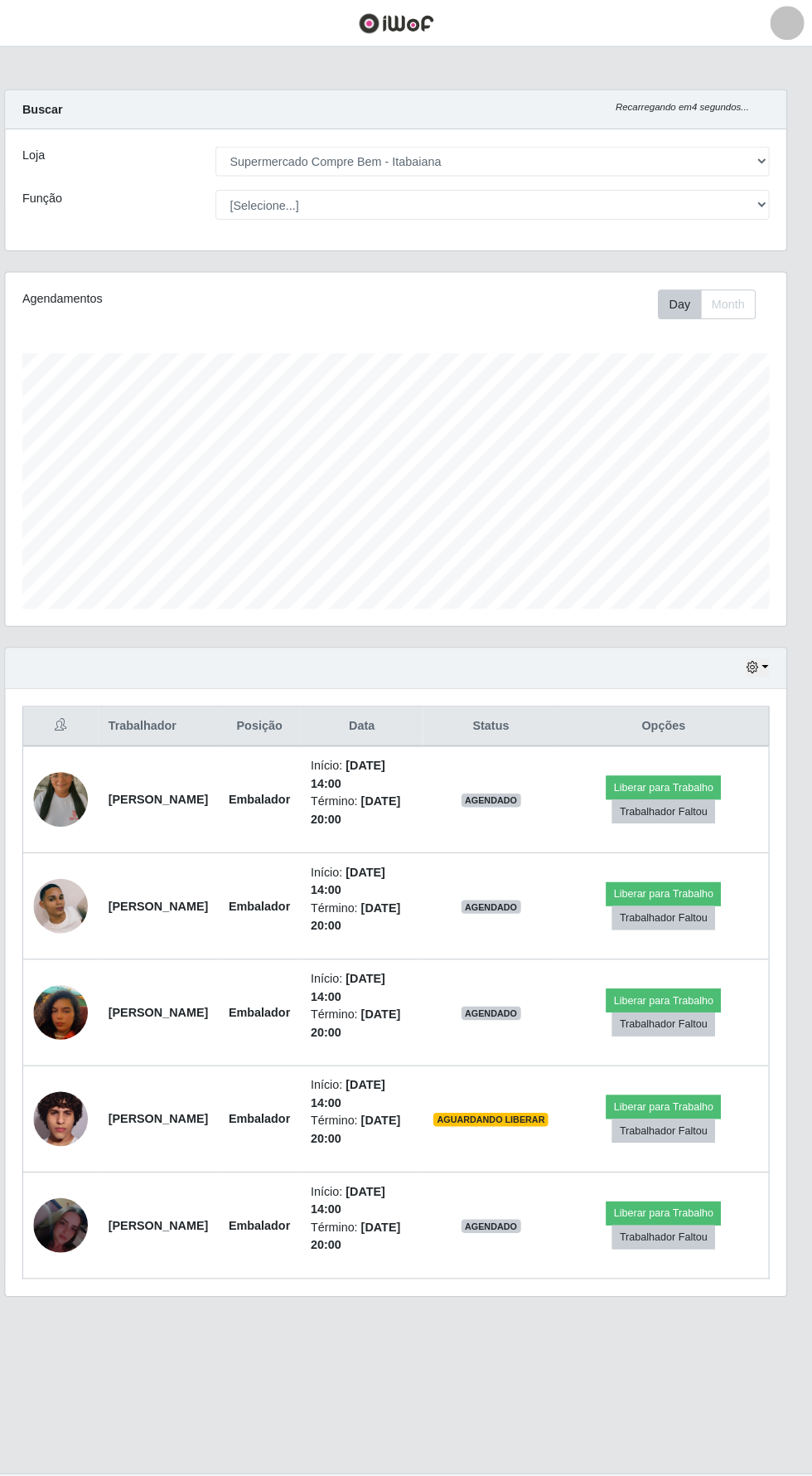
scroll to position [86, 0]
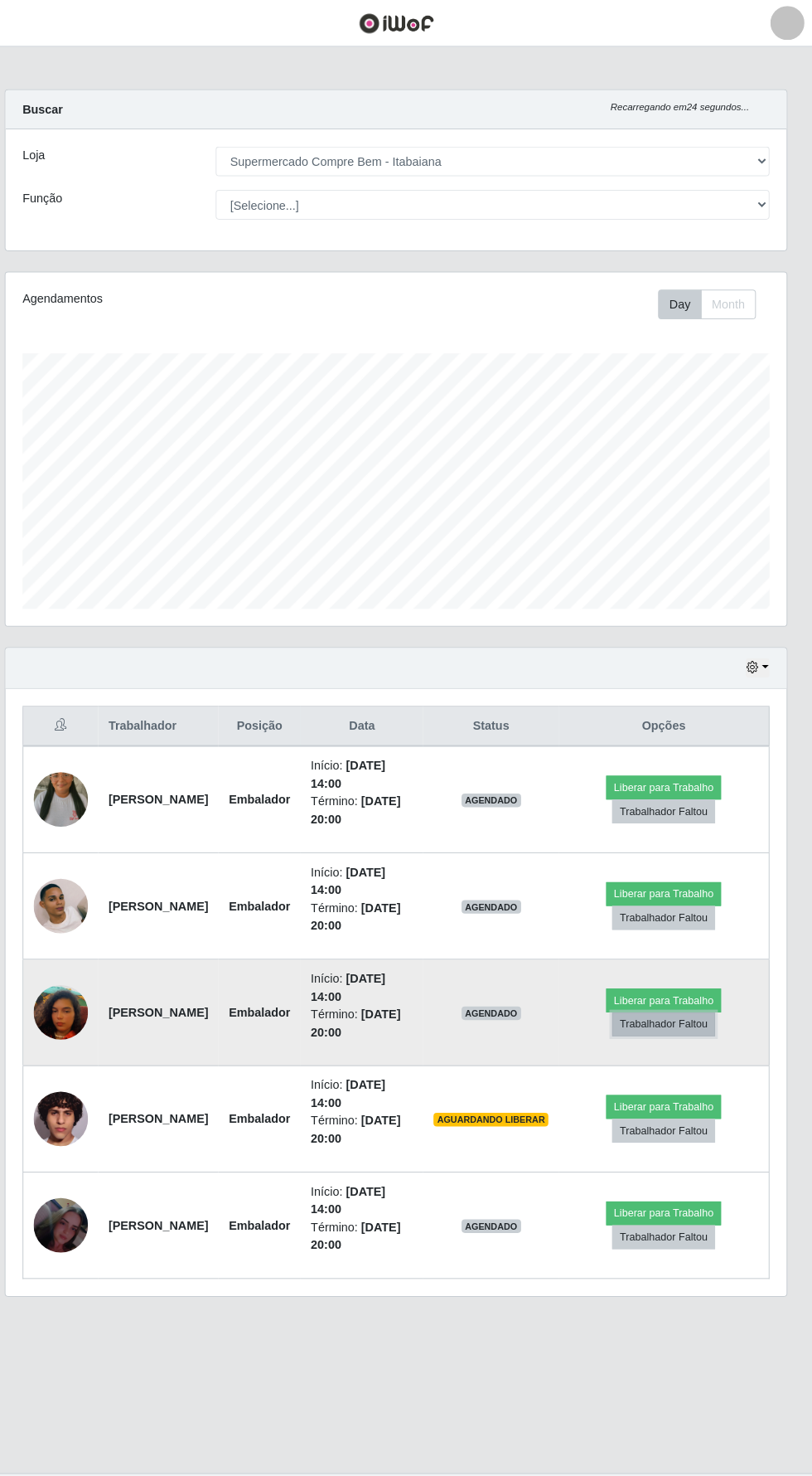
click at [701, 985] on button "Trabalhador Faltou" at bounding box center [666, 997] width 100 height 23
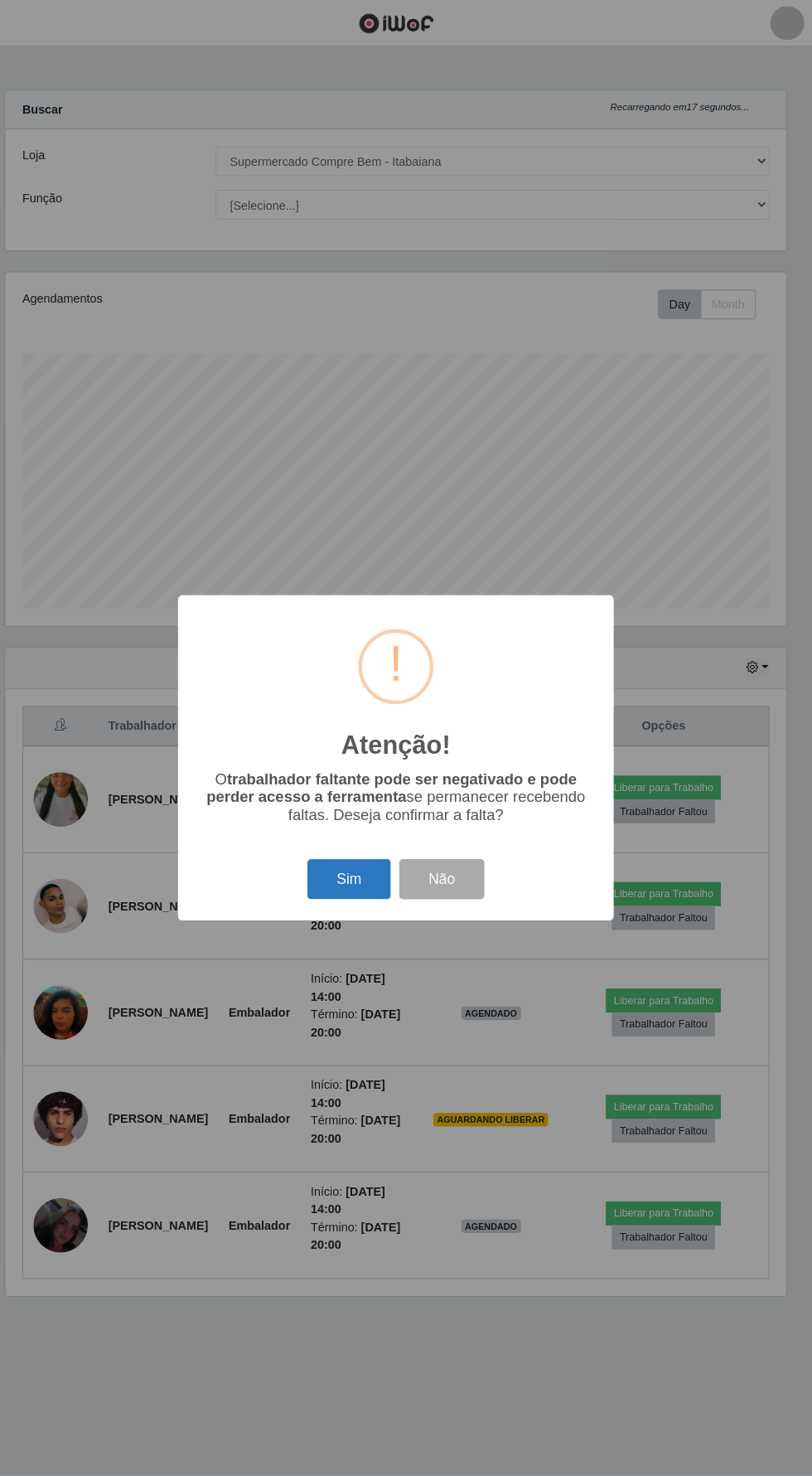
click at [338, 858] on button "Sim" at bounding box center [360, 856] width 80 height 39
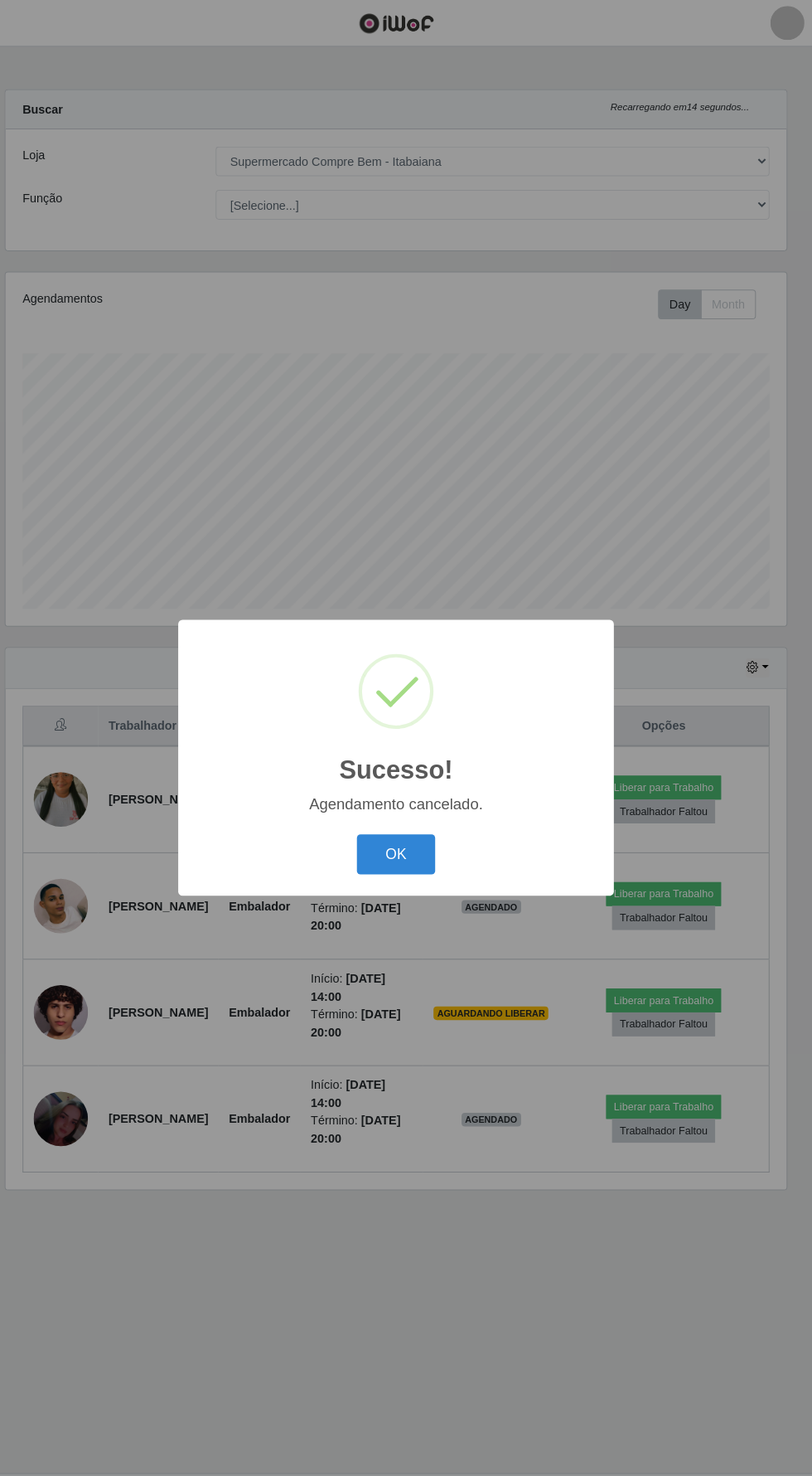
click at [388, 842] on button "OK" at bounding box center [406, 832] width 77 height 39
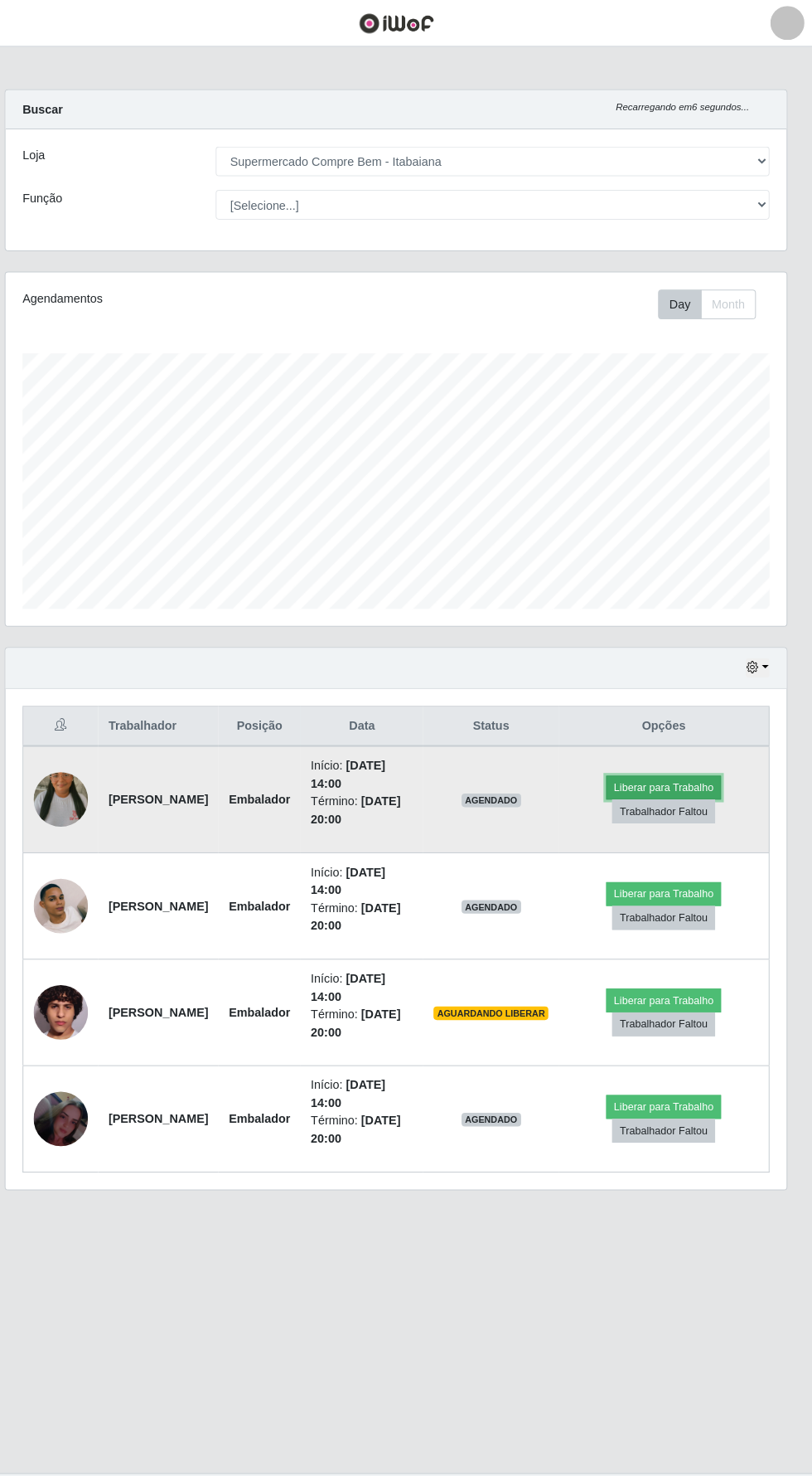
click at [692, 755] on button "Liberar para Trabalho" at bounding box center [667, 766] width 112 height 23
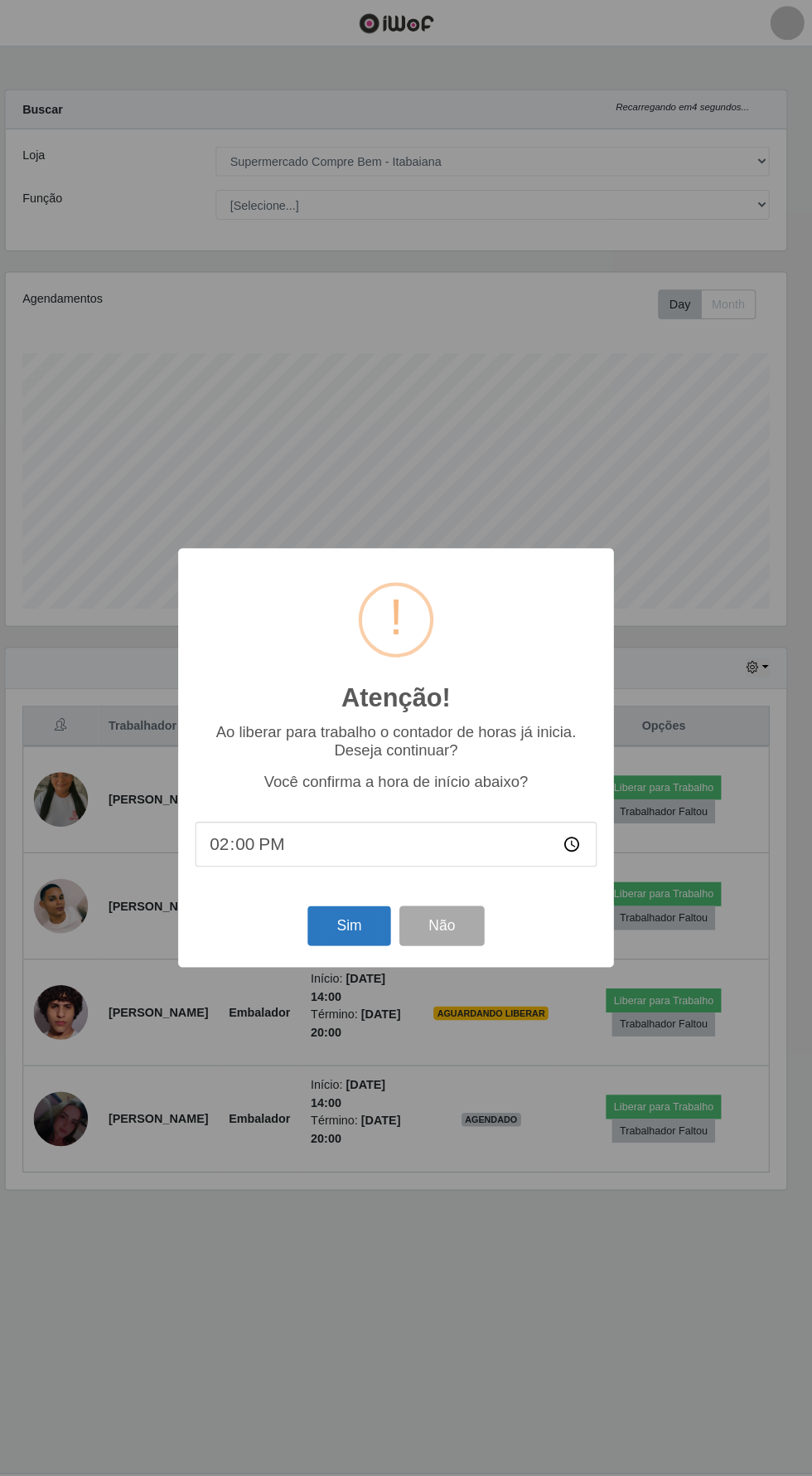
click at [351, 897] on button "Sim" at bounding box center [360, 902] width 80 height 39
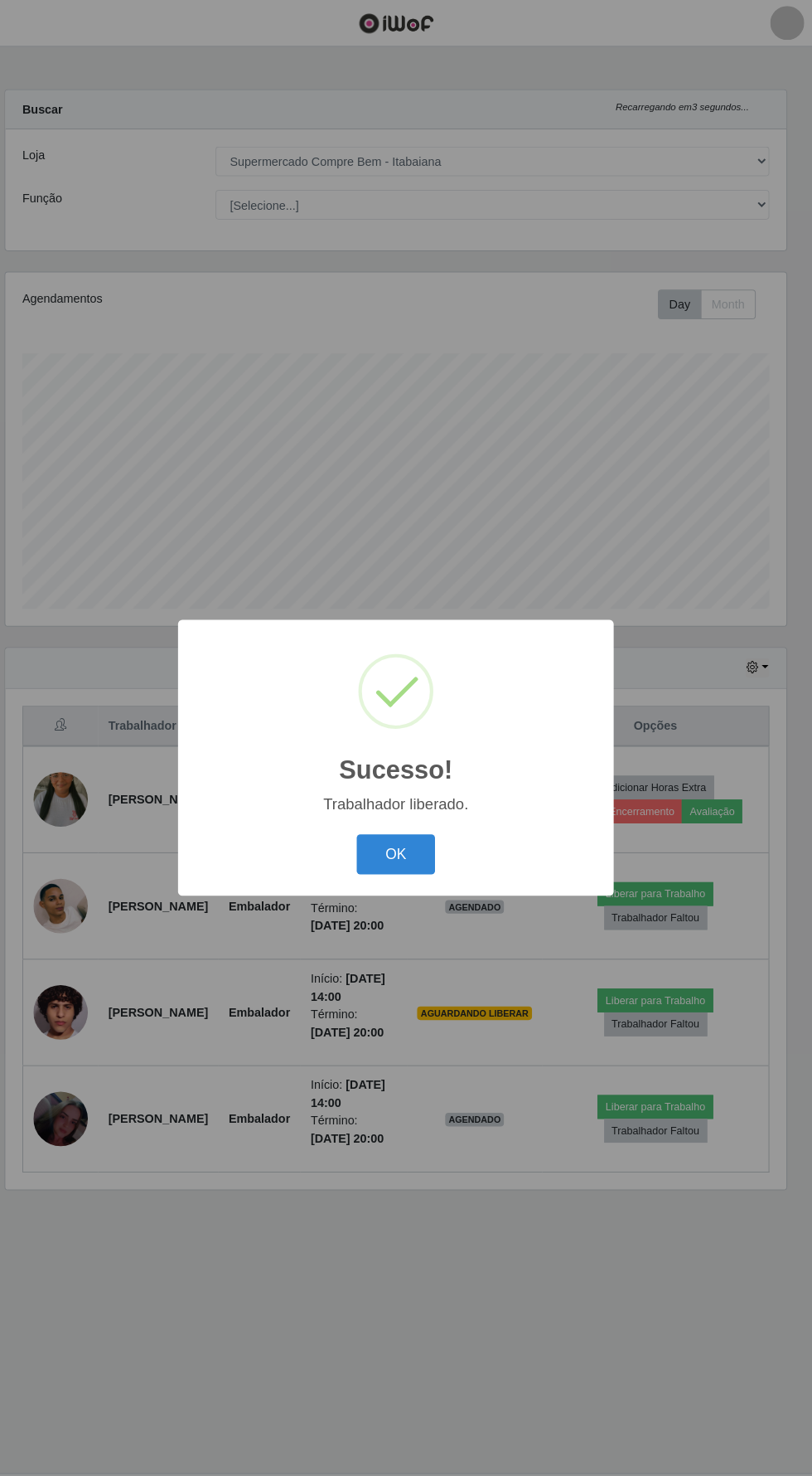
click at [402, 839] on button "OK" at bounding box center [406, 832] width 77 height 39
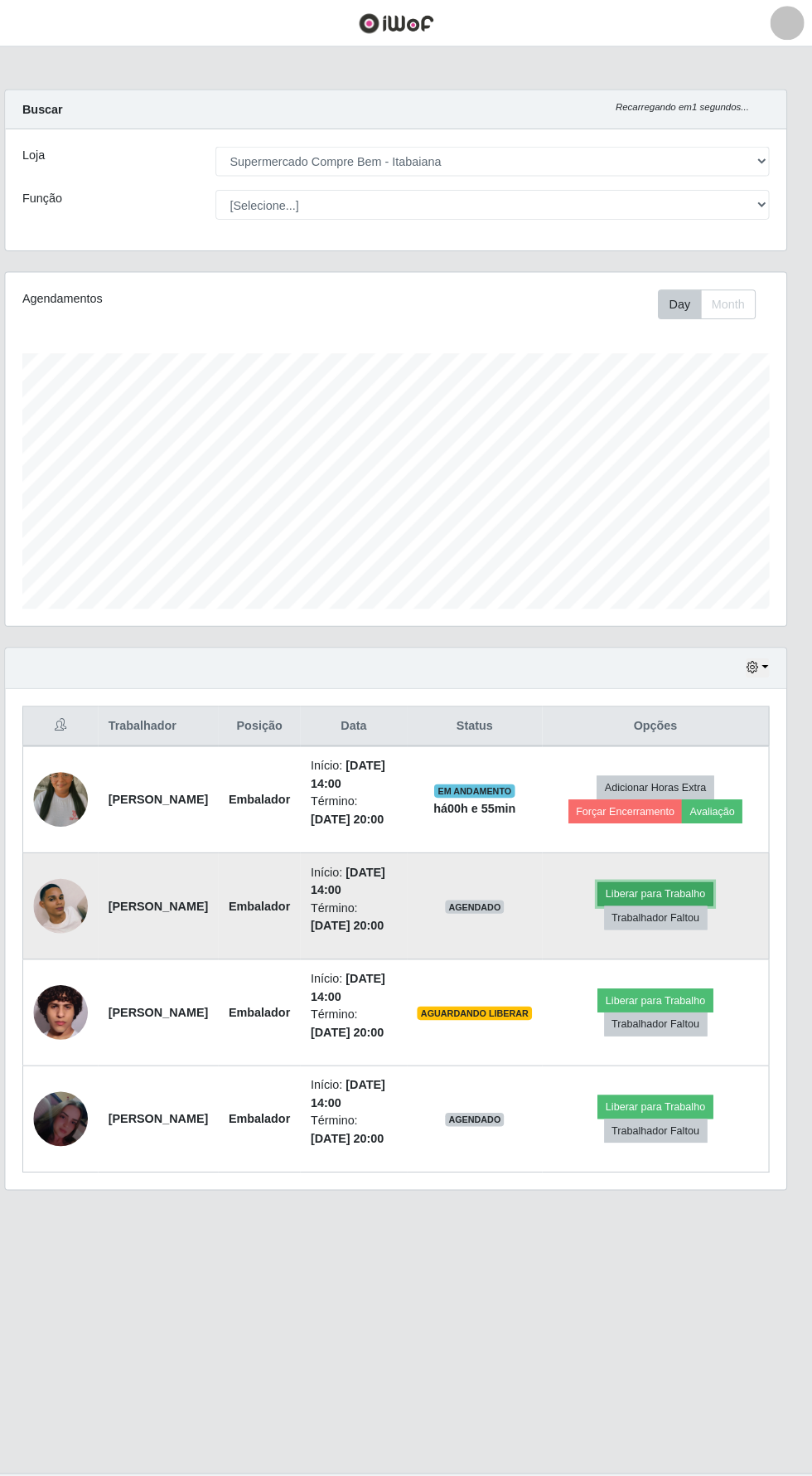
click at [674, 859] on button "Liberar para Trabalho" at bounding box center [658, 870] width 112 height 23
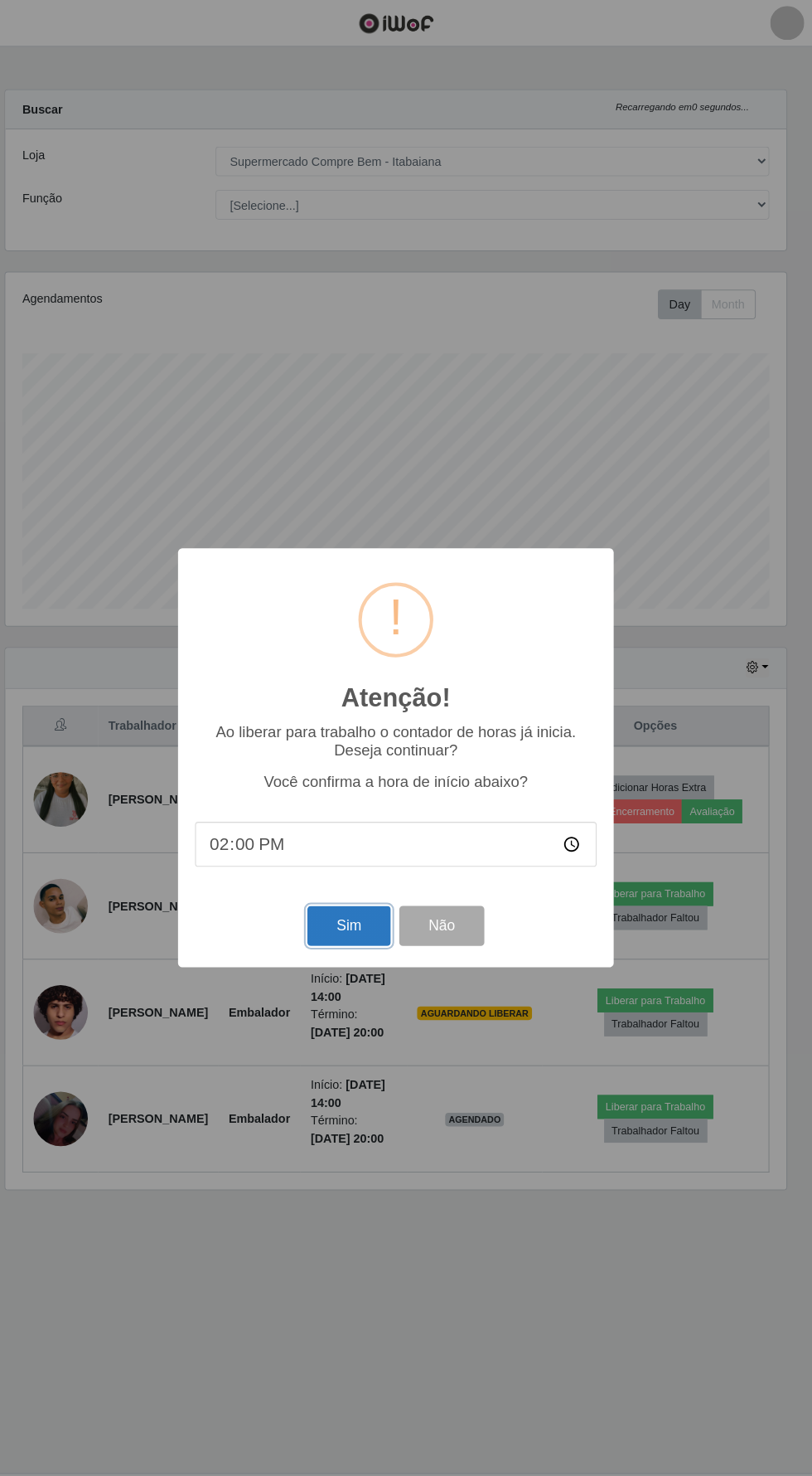
click at [341, 892] on button "Sim" at bounding box center [360, 902] width 80 height 39
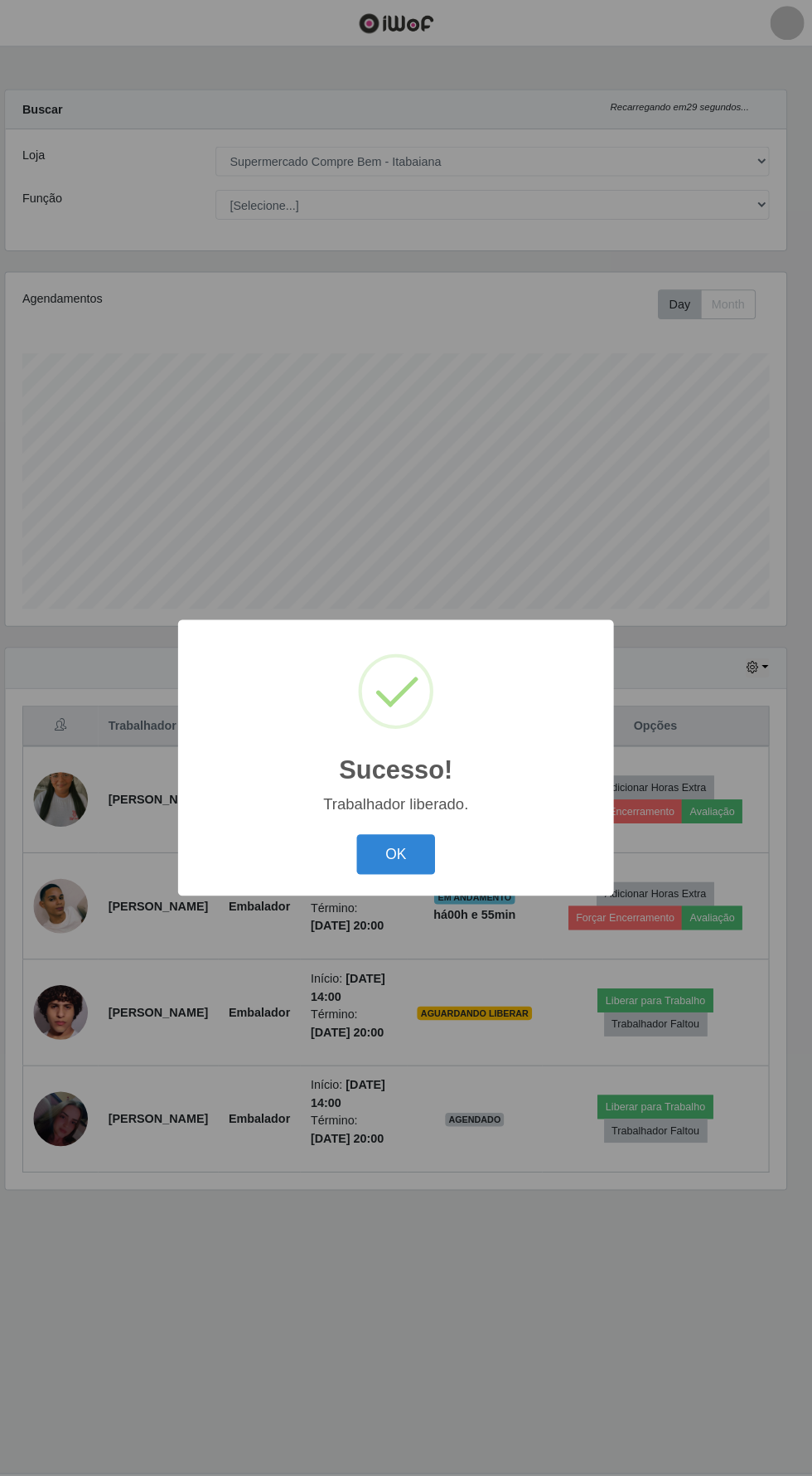
click at [406, 830] on button "OK" at bounding box center [406, 832] width 77 height 39
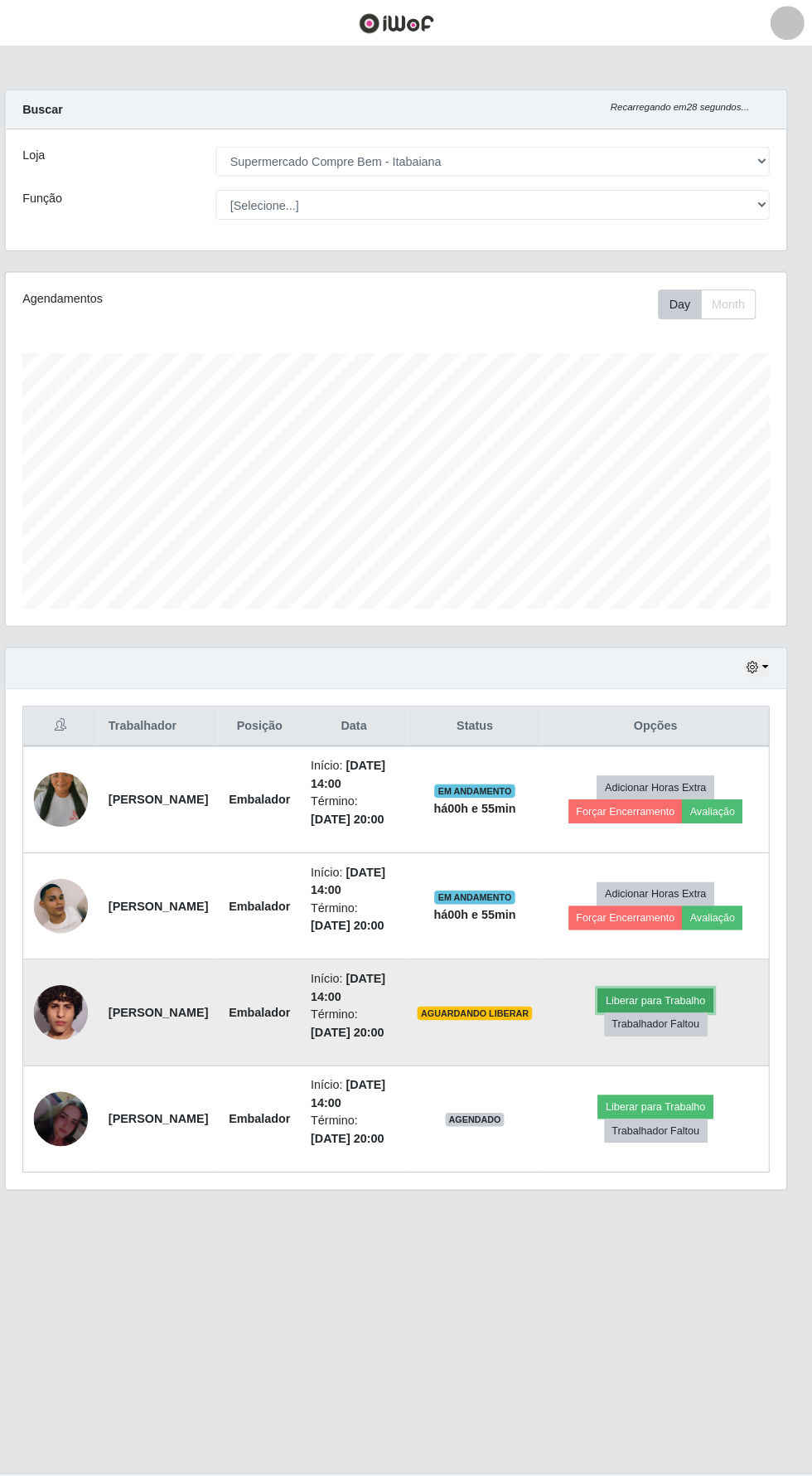
click at [664, 962] on button "Liberar para Trabalho" at bounding box center [658, 973] width 112 height 23
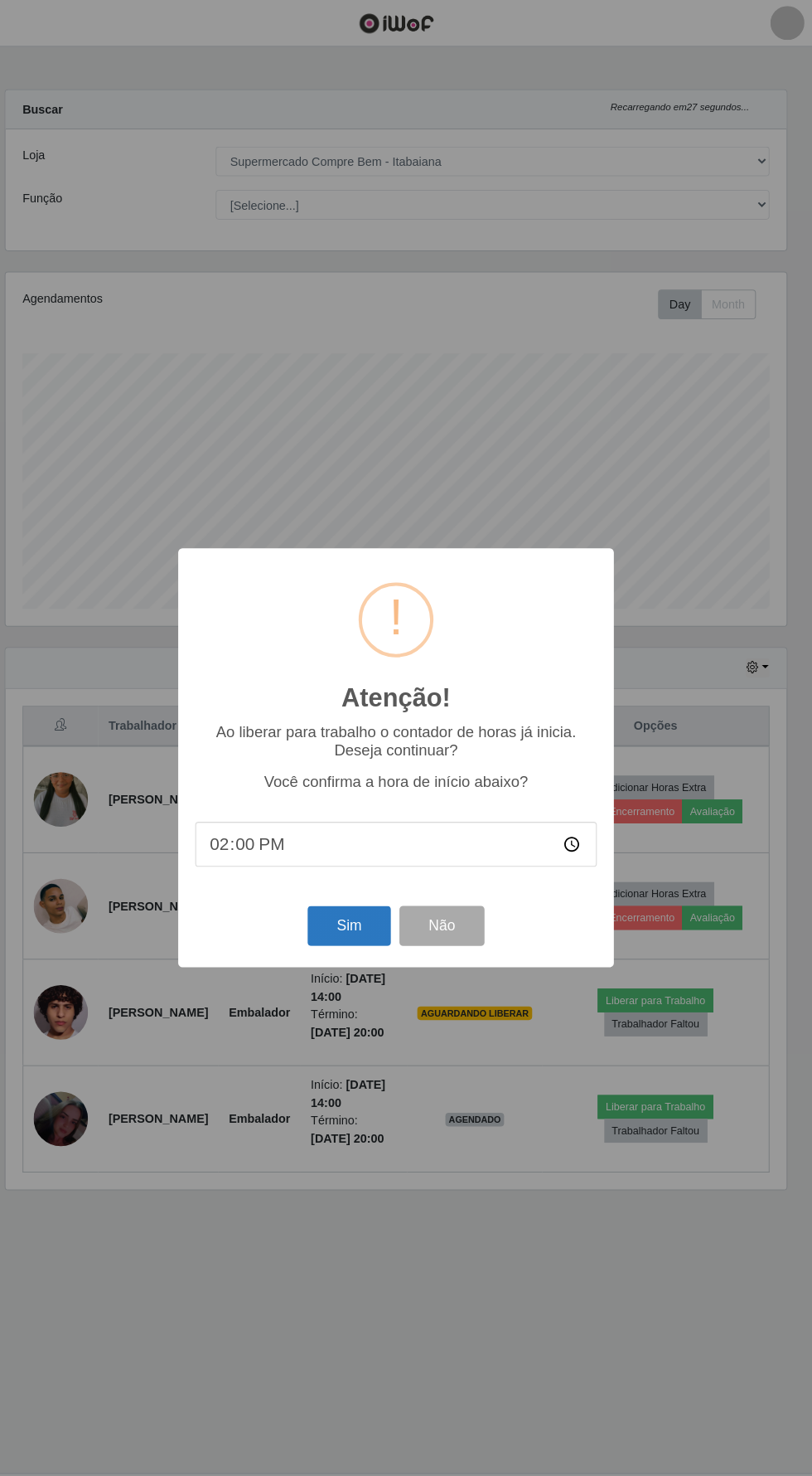
click at [341, 890] on button "Sim" at bounding box center [360, 902] width 80 height 39
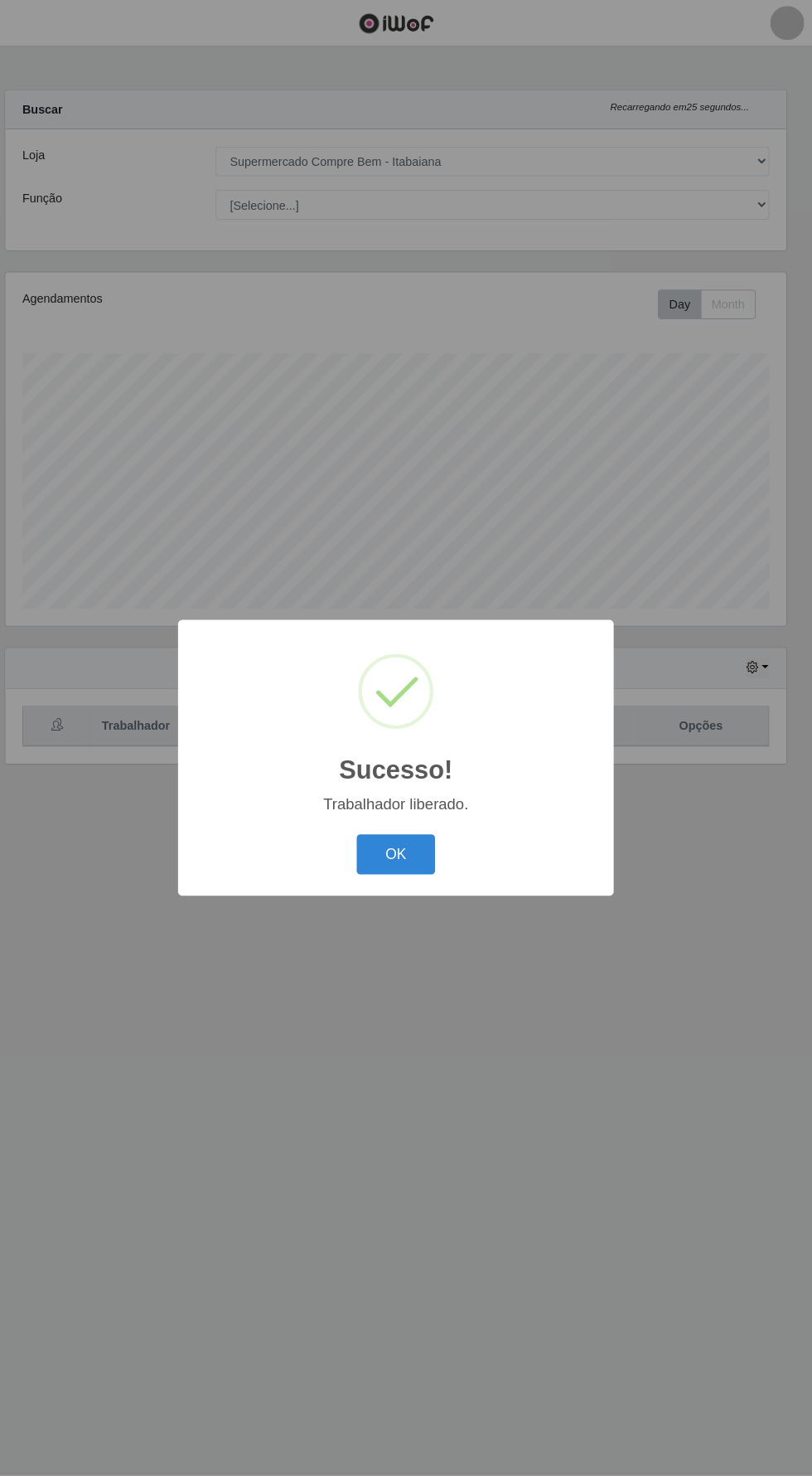
click at [376, 827] on button "OK" at bounding box center [406, 832] width 77 height 39
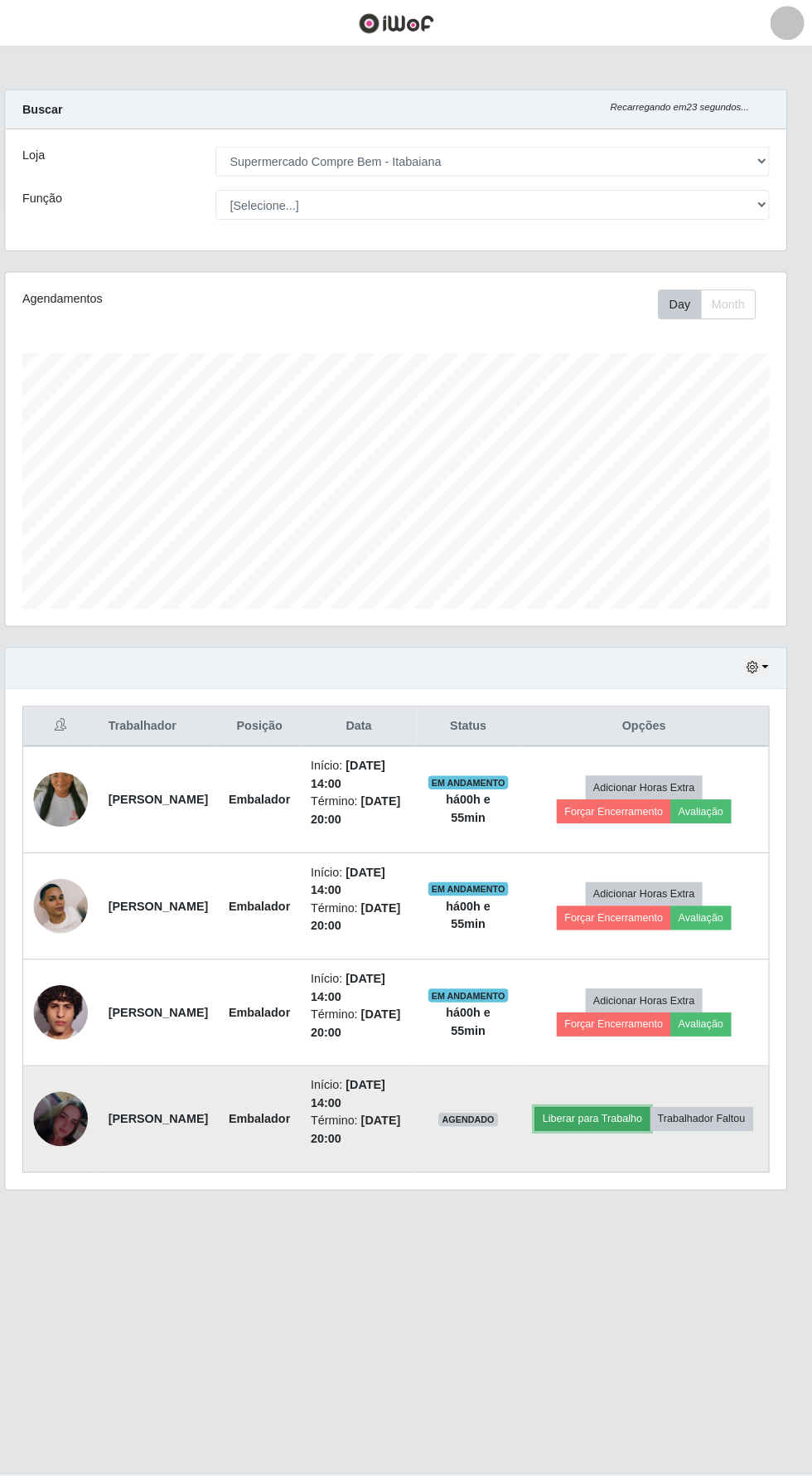
click at [653, 1078] on button "Liberar para Trabalho" at bounding box center [596, 1089] width 112 height 23
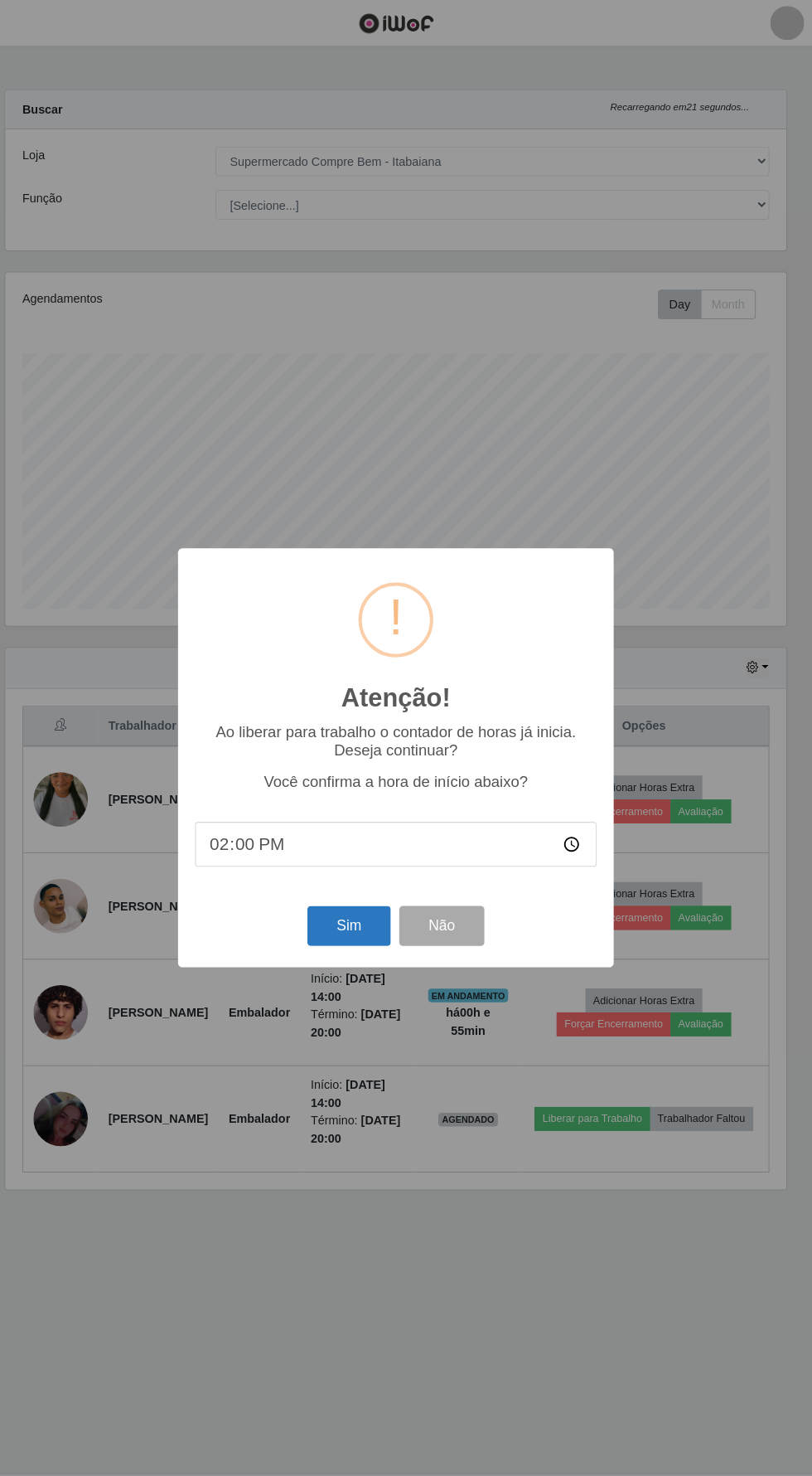
click at [348, 906] on button "Sim" at bounding box center [360, 902] width 80 height 39
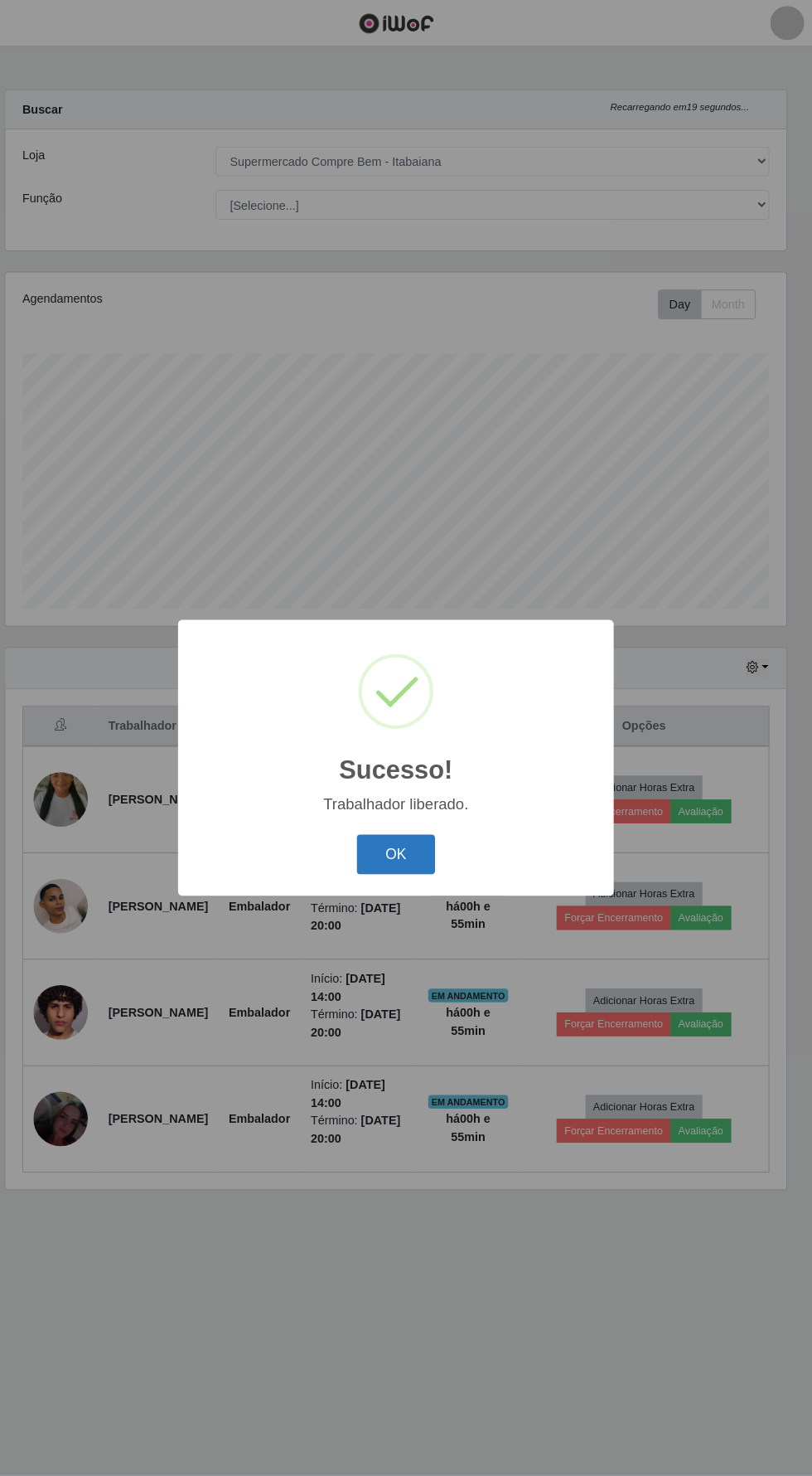
click at [406, 831] on button "OK" at bounding box center [406, 832] width 77 height 39
